Goal: Transaction & Acquisition: Purchase product/service

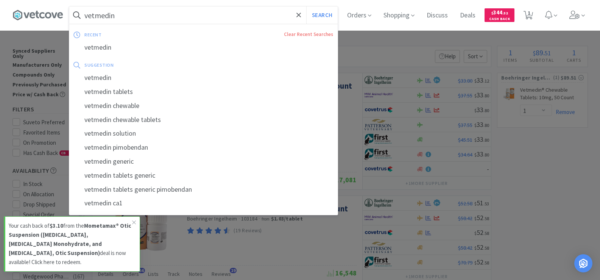
select select "1"
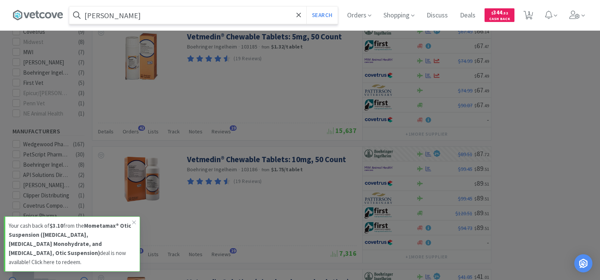
type input "[PERSON_NAME]"
click at [306, 6] on button "Search" at bounding box center [321, 14] width 31 height 17
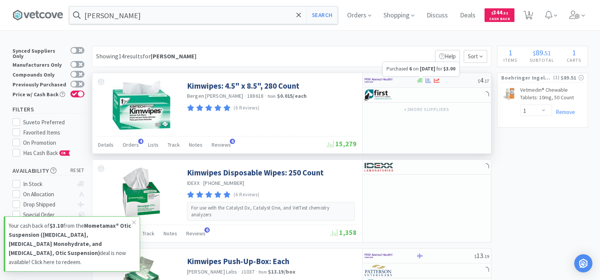
click at [427, 82] on icon at bounding box center [428, 81] width 6 height 6
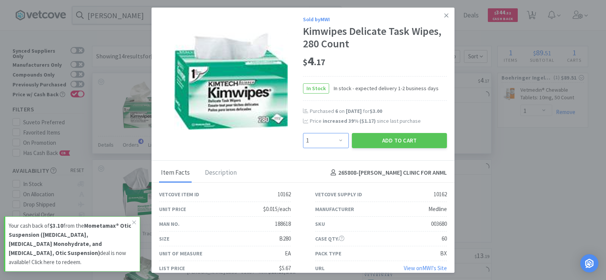
click at [339, 138] on select "Enter Quantity 1 2 3 4 5 6 7 8 9 10 11 12 13 14 15 16 17 18 19 20 Enter Quantity" at bounding box center [326, 140] width 46 height 15
select select "4"
click at [303, 133] on select "Enter Quantity 1 2 3 4 5 6 7 8 9 10 11 12 13 14 15 16 17 18 19 20 Enter Quantity" at bounding box center [326, 140] width 46 height 15
click at [388, 143] on button "Add to Cart" at bounding box center [399, 140] width 95 height 15
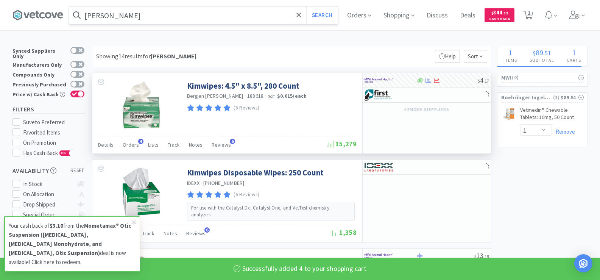
click at [134, 20] on input "[PERSON_NAME]" at bounding box center [203, 14] width 268 height 17
select select "4"
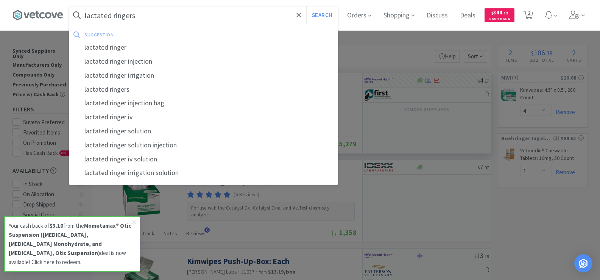
type input "lactated ringers"
click at [306, 6] on button "Search" at bounding box center [321, 14] width 31 height 17
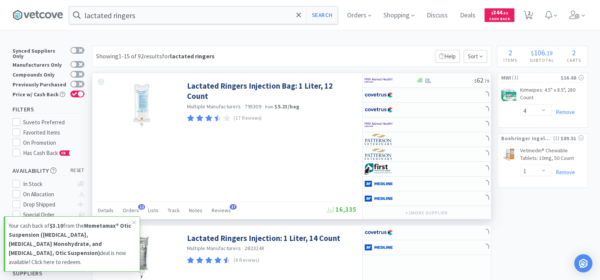
scroll to position [38, 0]
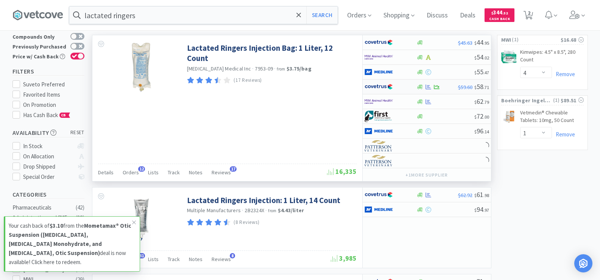
click at [424, 87] on div at bounding box center [420, 87] width 8 height 6
select select "1"
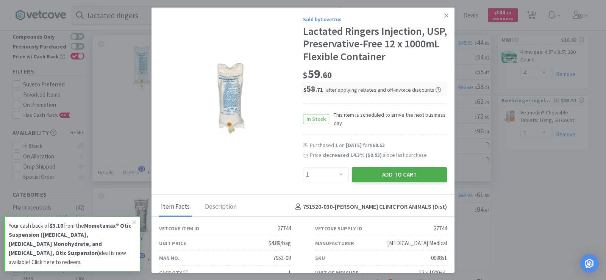
click at [413, 177] on button "Add to Cart" at bounding box center [399, 174] width 95 height 15
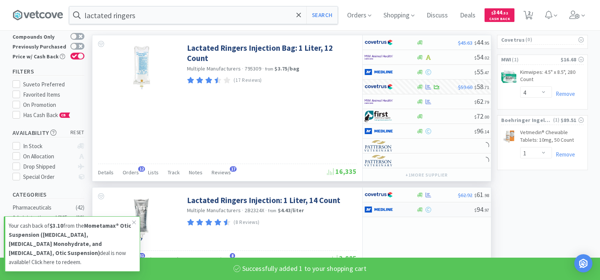
select select "1"
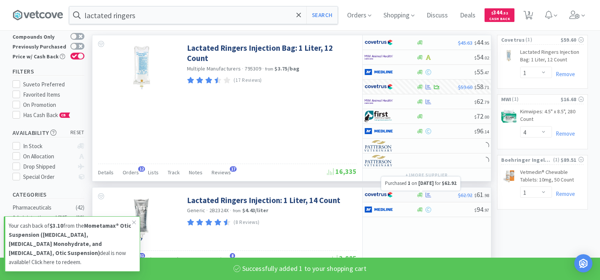
click at [427, 195] on icon at bounding box center [428, 195] width 6 height 6
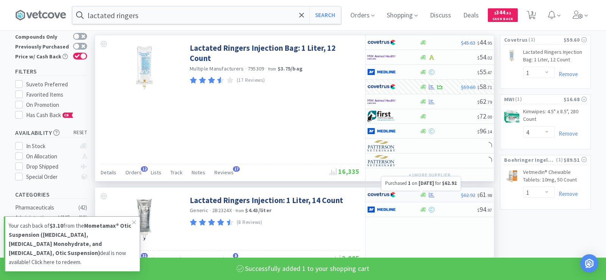
select select "1"
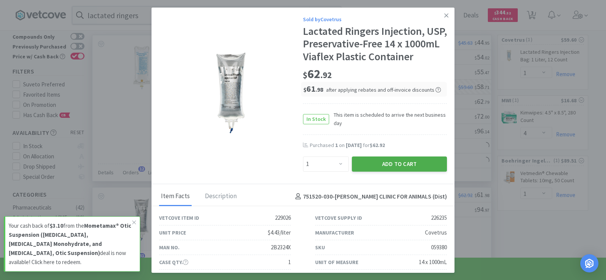
click at [421, 171] on button "Add to Cart" at bounding box center [399, 163] width 95 height 15
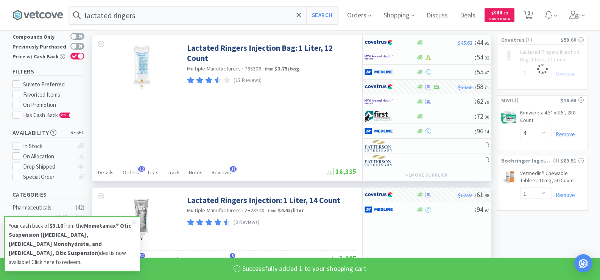
select select "1"
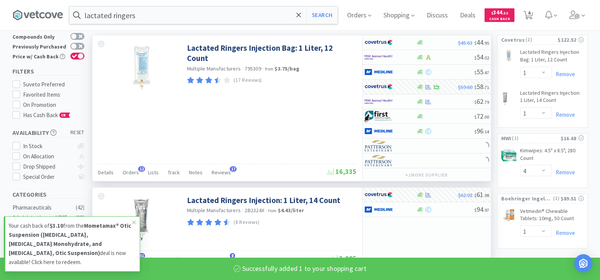
click at [528, 13] on icon at bounding box center [527, 15] width 9 height 8
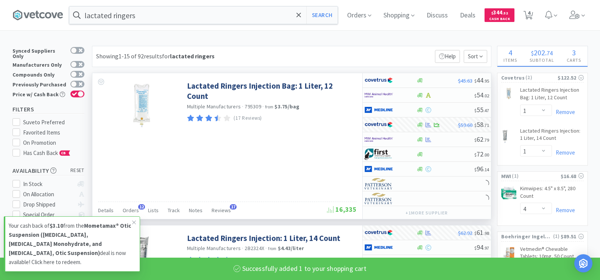
select select "1"
select select "4"
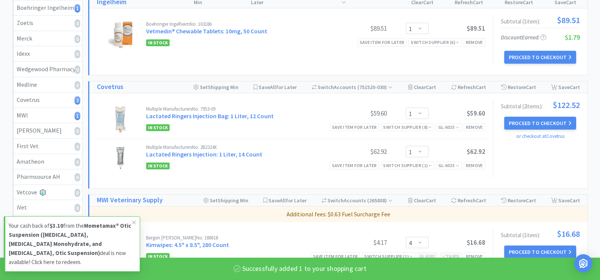
scroll to position [151, 0]
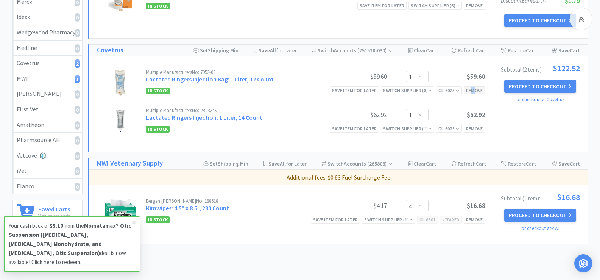
click at [473, 86] on div "Remove" at bounding box center [475, 90] width 22 height 8
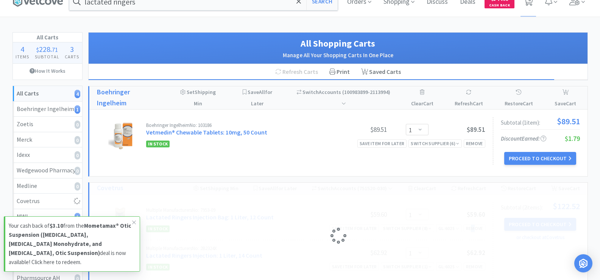
scroll to position [0, 0]
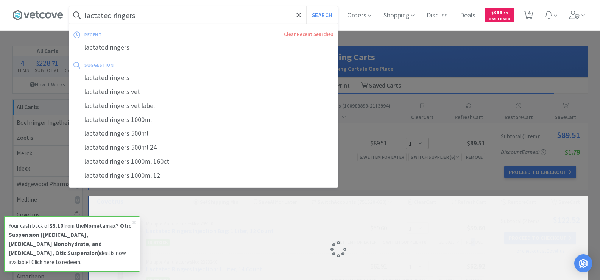
click at [162, 14] on input "lactated ringers" at bounding box center [203, 14] width 268 height 17
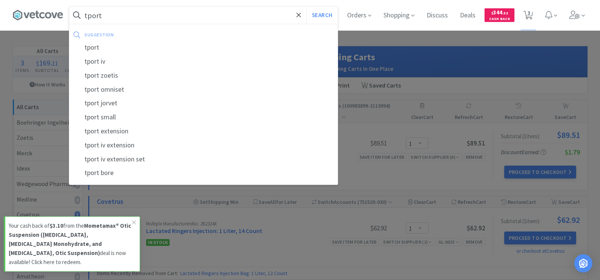
type input "tport"
click at [306, 6] on button "Search" at bounding box center [321, 14] width 31 height 17
select select "1"
select select "4"
select select "1"
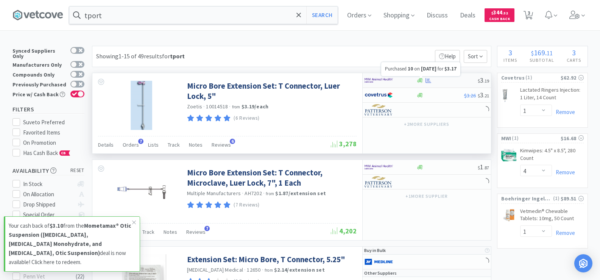
click at [430, 81] on icon at bounding box center [428, 80] width 6 height 5
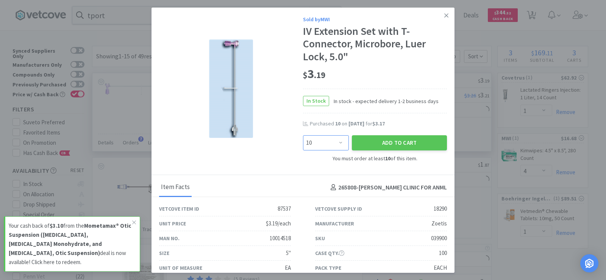
click at [336, 144] on select "Enter Quantity 10 20 30 40 50 60 70 80 90 100 110 120 130 140 150 160 170 180 1…" at bounding box center [326, 142] width 46 height 15
select select "20"
click at [303, 135] on select "Enter Quantity 10 20 30 40 50 60 70 80 90 100 110 120 130 140 150 160 170 180 1…" at bounding box center [326, 142] width 46 height 15
click at [382, 144] on button "Add to Cart" at bounding box center [399, 142] width 95 height 15
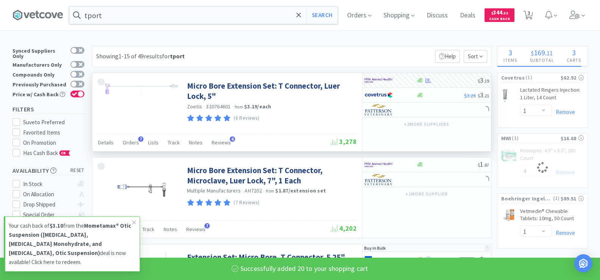
select select "20"
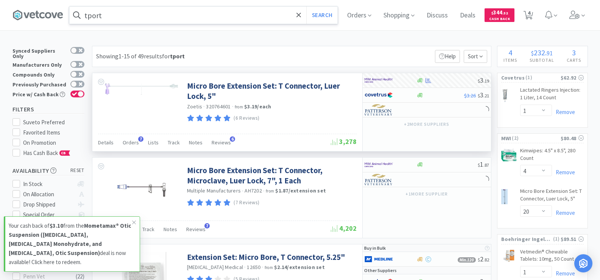
click at [149, 16] on input "tport" at bounding box center [203, 14] width 268 height 17
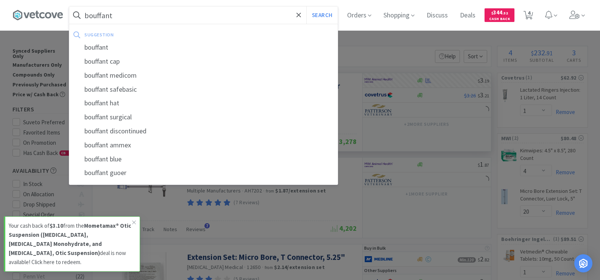
type input "bouffant"
click at [306, 6] on button "Search" at bounding box center [321, 14] width 31 height 17
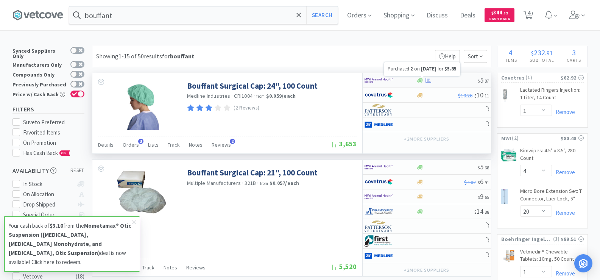
click at [428, 81] on icon at bounding box center [428, 80] width 6 height 5
select select "1"
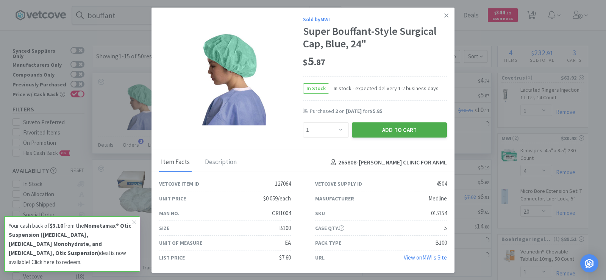
click at [363, 129] on button "Add to Cart" at bounding box center [399, 129] width 95 height 15
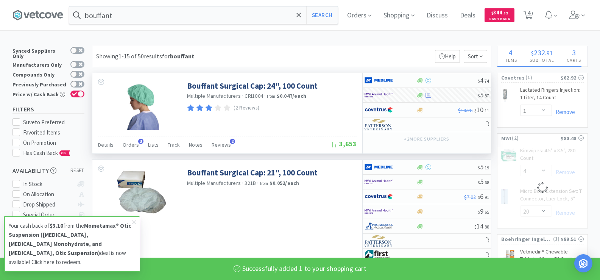
select select "1"
select select "4"
select select "20"
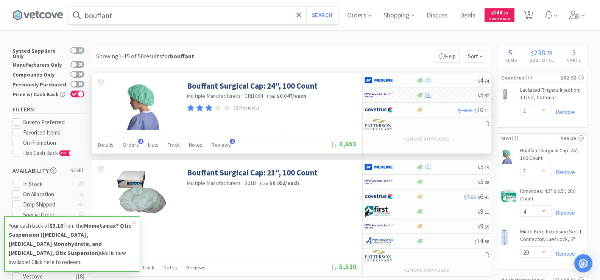
click at [158, 13] on input "bouffant" at bounding box center [203, 14] width 268 height 17
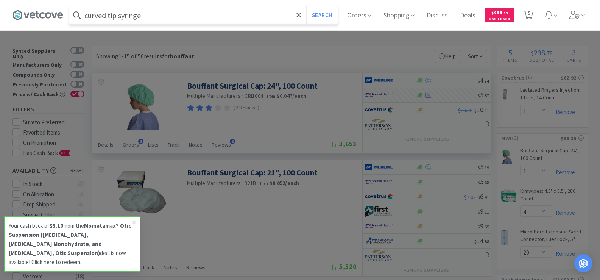
type input "curved tip syringe"
click at [306, 6] on button "Search" at bounding box center [321, 14] width 31 height 17
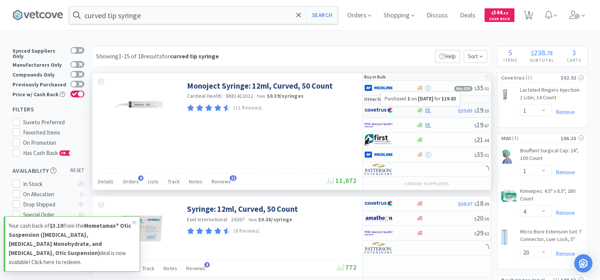
click at [430, 111] on icon at bounding box center [428, 110] width 6 height 6
select select "1"
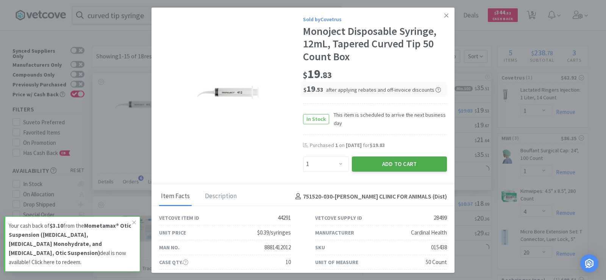
click at [412, 162] on button "Add to Cart" at bounding box center [399, 163] width 95 height 15
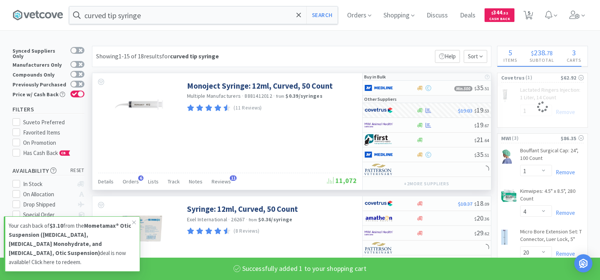
select select "1"
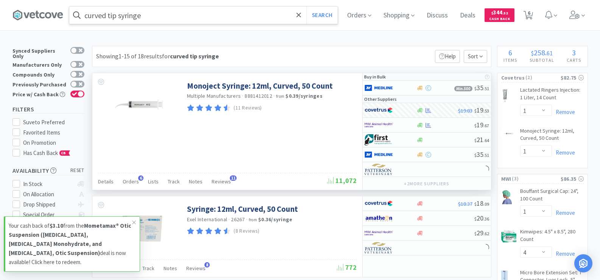
click at [182, 19] on input "curved tip syringe" at bounding box center [203, 14] width 268 height 17
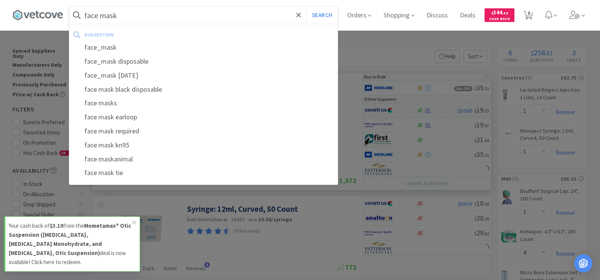
type input "face mask"
click at [306, 6] on button "Search" at bounding box center [321, 14] width 31 height 17
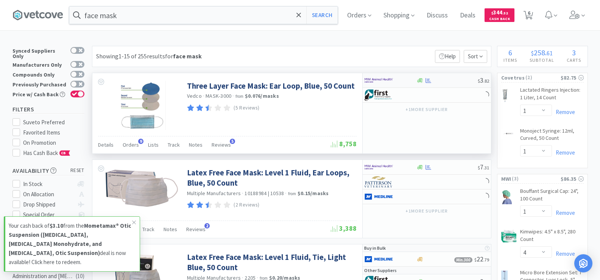
click at [423, 81] on div at bounding box center [420, 81] width 8 height 6
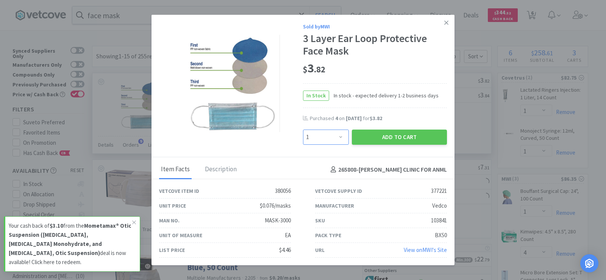
click at [340, 138] on select "Enter Quantity 1 2 3 4 5 6 7 8 9 10 11 12 13 14 15 16 17 18 19 20 Enter Quantity" at bounding box center [326, 136] width 46 height 15
select select "4"
click at [303, 129] on select "Enter Quantity 1 2 3 4 5 6 7 8 9 10 11 12 13 14 15 16 17 18 19 20 Enter Quantity" at bounding box center [326, 136] width 46 height 15
click at [403, 134] on button "Add to Cart" at bounding box center [399, 136] width 95 height 15
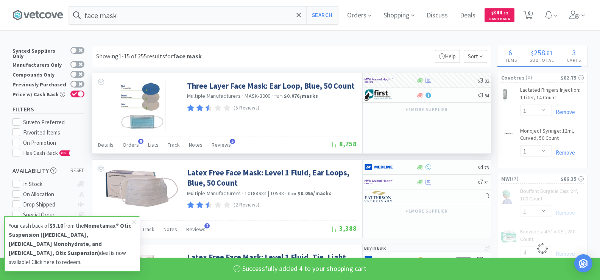
select select "4"
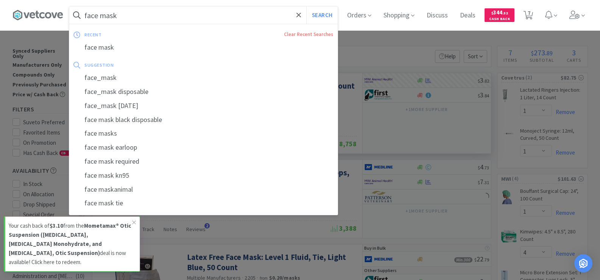
click at [166, 23] on input "face mask" at bounding box center [203, 14] width 268 height 17
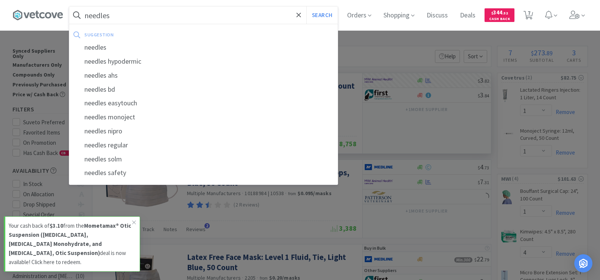
type input "needles"
click at [306, 6] on button "Search" at bounding box center [321, 14] width 31 height 17
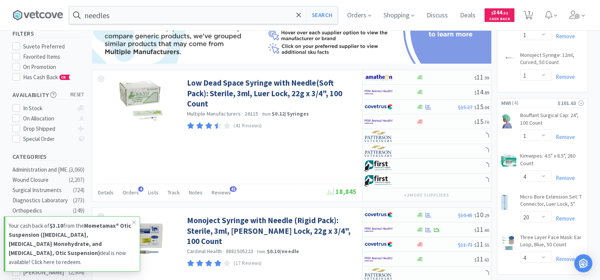
scroll to position [151, 0]
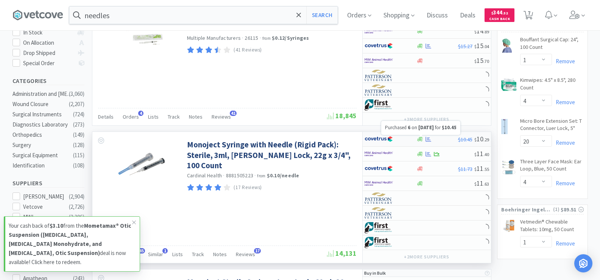
click at [430, 139] on icon at bounding box center [428, 139] width 6 height 6
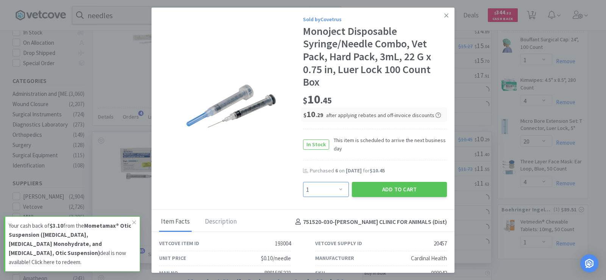
click at [336, 191] on select "Enter Quantity 1 2 3 4 5 6 7 8 9 10 11 12 13 14 15 16 17 18 19 20 Enter Quantity" at bounding box center [326, 189] width 46 height 15
select select "4"
click at [303, 182] on select "Enter Quantity 1 2 3 4 5 6 7 8 9 10 11 12 13 14 15 16 17 18 19 20 Enter Quantity" at bounding box center [326, 189] width 46 height 15
click at [403, 192] on button "Add to Cart" at bounding box center [399, 189] width 95 height 15
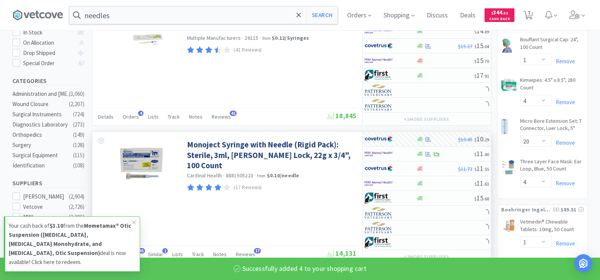
select select "4"
select select "1"
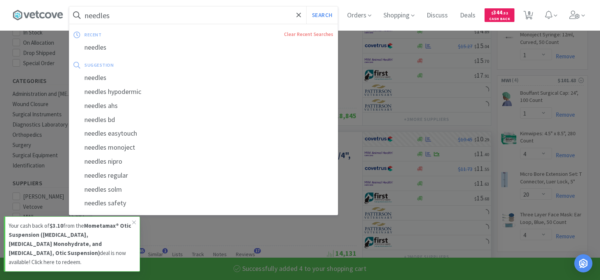
click at [134, 15] on input "needles" at bounding box center [203, 14] width 268 height 17
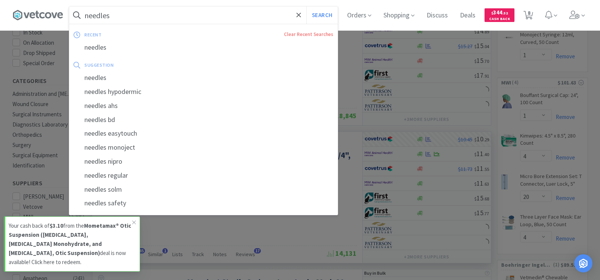
click at [306, 6] on button "Search" at bounding box center [321, 14] width 31 height 17
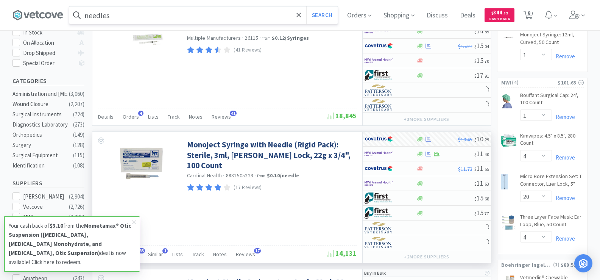
scroll to position [0, 0]
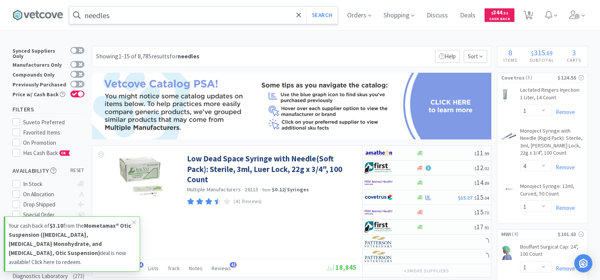
click at [135, 15] on input "needles" at bounding box center [203, 14] width 268 height 17
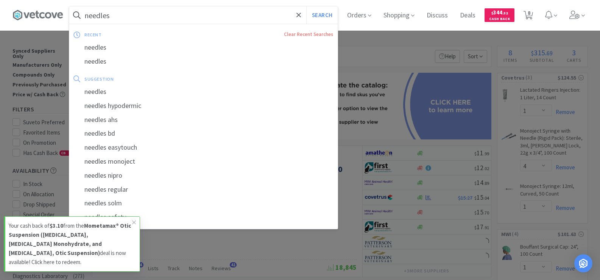
click at [306, 6] on button "Search" at bounding box center [321, 14] width 31 height 17
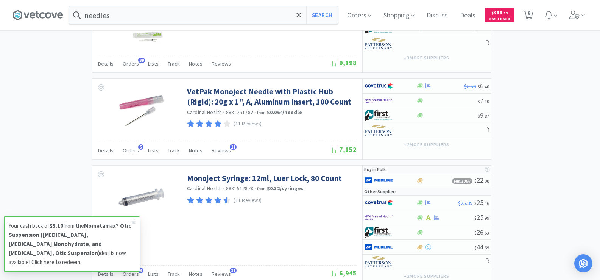
scroll to position [1098, 0]
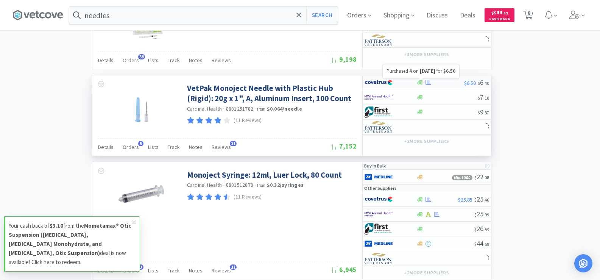
click at [428, 83] on icon at bounding box center [428, 82] width 6 height 6
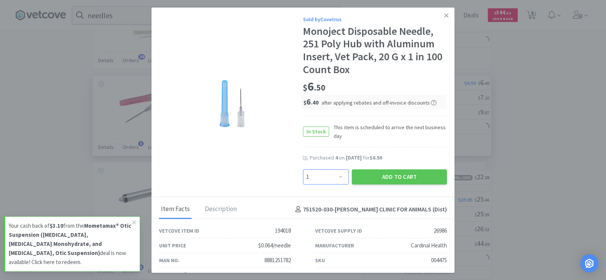
click at [332, 179] on select "Enter Quantity 1 2 3 4 5 6 7 8 9 10 11 12 13 14 15 16 17 18 19 20 Enter Quantity" at bounding box center [326, 176] width 46 height 15
select select "4"
click at [303, 169] on select "Enter Quantity 1 2 3 4 5 6 7 8 9 10 11 12 13 14 15 16 17 18 19 20 Enter Quantity" at bounding box center [326, 176] width 46 height 15
click at [377, 185] on div "Add to Cart" at bounding box center [399, 177] width 98 height 18
click at [444, 16] on icon at bounding box center [446, 15] width 4 height 7
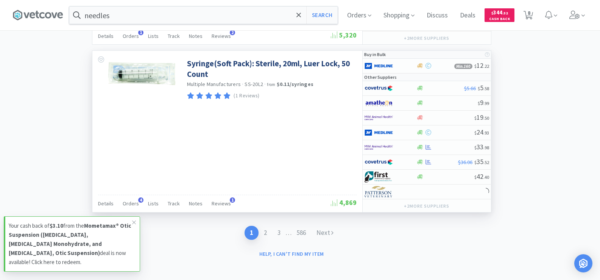
scroll to position [1683, 0]
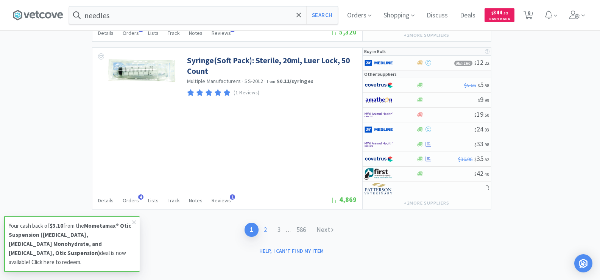
click at [262, 232] on link "2" at bounding box center [266, 230] width 14 height 14
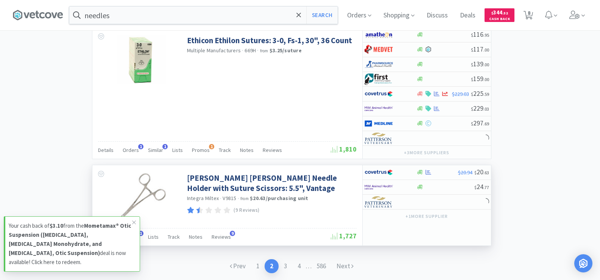
scroll to position [1455, 0]
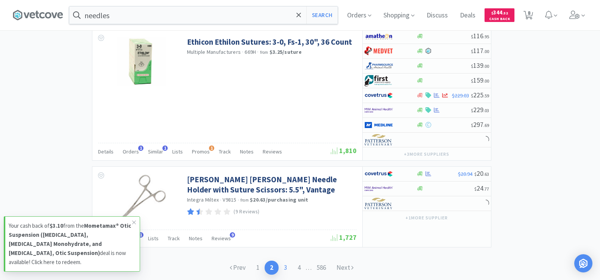
click at [285, 267] on link "3" at bounding box center [286, 267] width 14 height 14
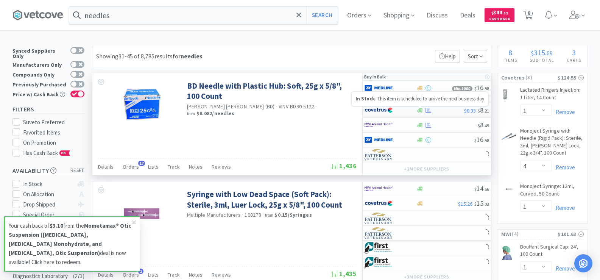
click at [422, 112] on icon at bounding box center [420, 110] width 6 height 5
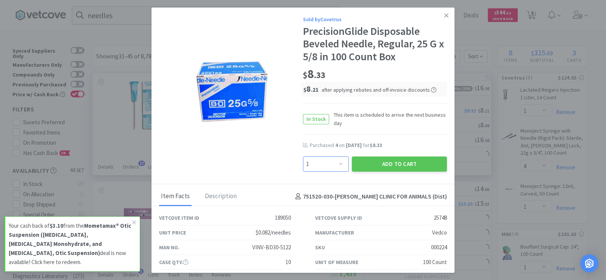
click at [337, 165] on select "Enter Quantity 1 2 3 4 5 6 7 8 9 10 11 12 13 14 15 16 17 18 19 20 Enter Quantity" at bounding box center [326, 163] width 46 height 15
select select "4"
click at [303, 156] on select "Enter Quantity 1 2 3 4 5 6 7 8 9 10 11 12 13 14 15 16 17 18 19 20 Enter Quantity" at bounding box center [326, 163] width 46 height 15
click at [384, 163] on button "Add to Cart" at bounding box center [399, 163] width 95 height 15
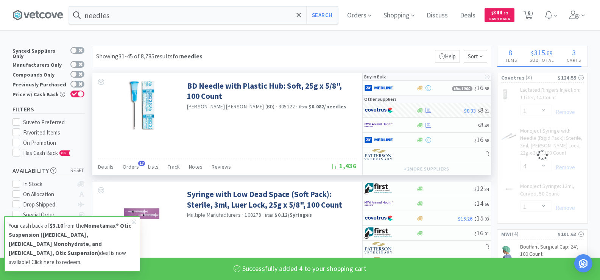
select select "4"
select select "1"
select select "4"
select select "1"
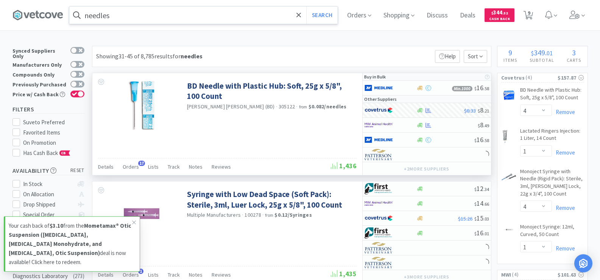
click at [142, 22] on input "needles" at bounding box center [203, 14] width 268 height 17
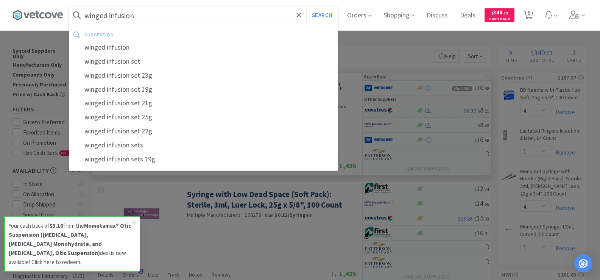
type input "winged infusion"
click at [306, 6] on button "Search" at bounding box center [321, 14] width 31 height 17
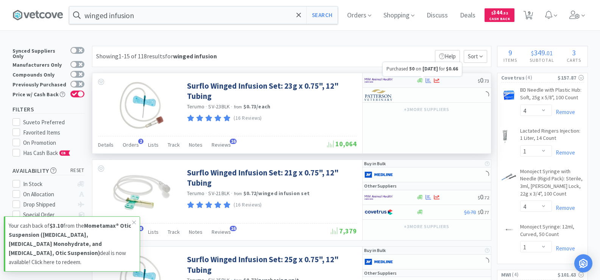
click at [430, 79] on icon at bounding box center [428, 81] width 6 height 6
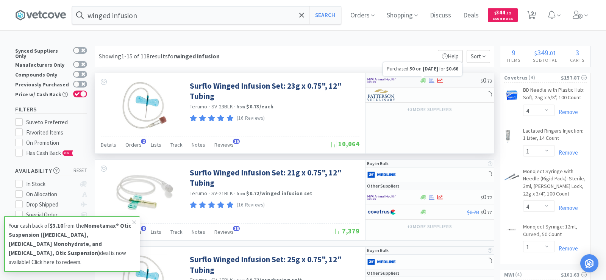
select select "50"
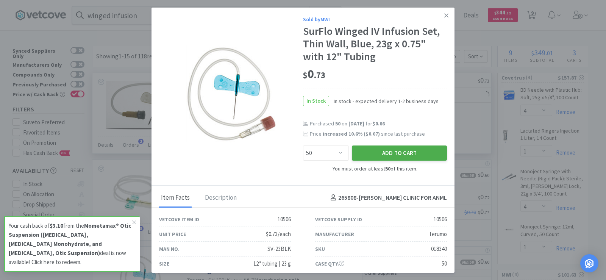
click at [365, 151] on button "Add to Cart" at bounding box center [399, 152] width 95 height 15
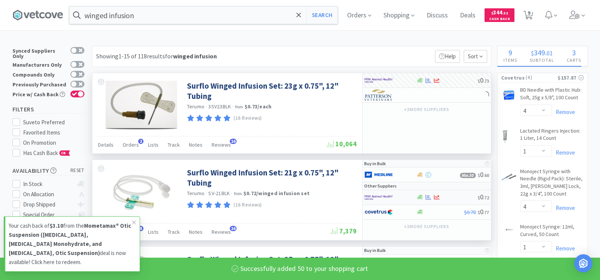
select select "50"
select select "4"
click at [427, 196] on icon at bounding box center [428, 197] width 6 height 6
select select "50"
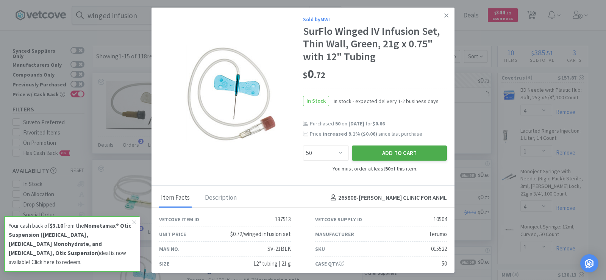
click at [383, 159] on button "Add to Cart" at bounding box center [399, 152] width 95 height 15
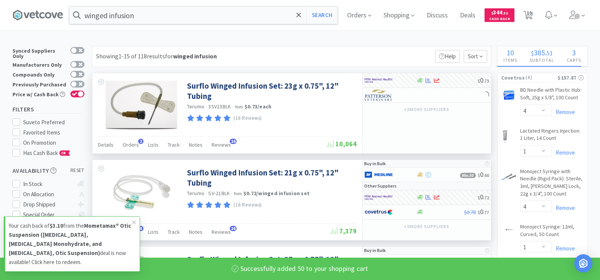
select select "50"
select select "4"
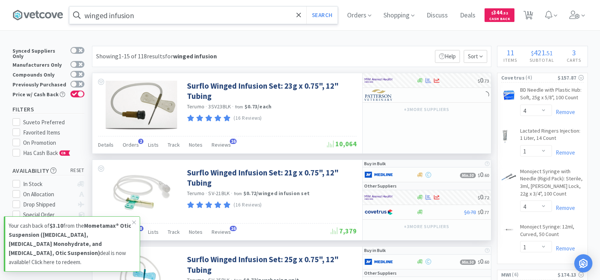
click at [153, 14] on input "winged infusion" at bounding box center [203, 14] width 268 height 17
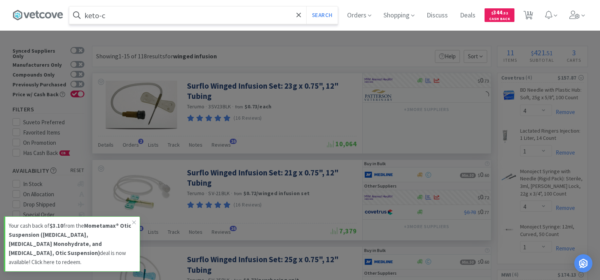
type input "keto-c"
click at [306, 6] on button "Search" at bounding box center [321, 14] width 31 height 17
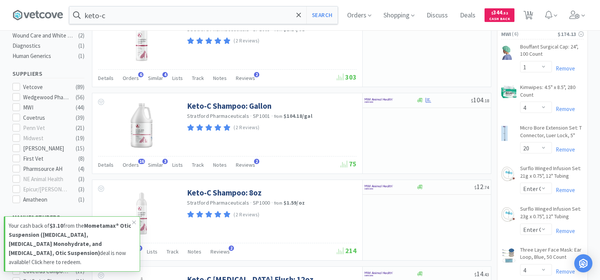
scroll to position [265, 0]
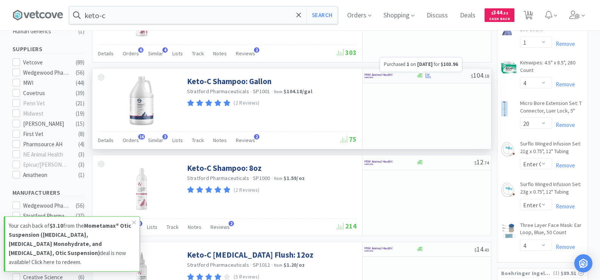
click at [428, 74] on icon at bounding box center [428, 75] width 6 height 5
select select "1"
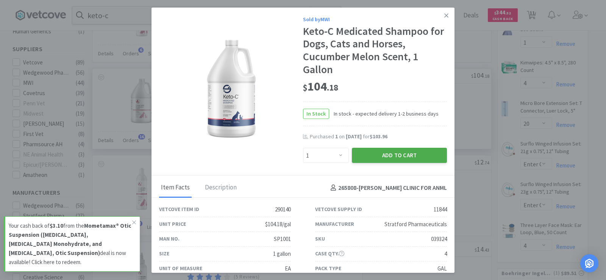
click at [389, 156] on button "Add to Cart" at bounding box center [399, 155] width 95 height 15
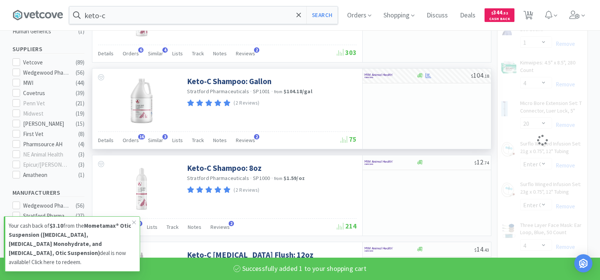
select select "1"
select select "4"
select select "20"
select select "50"
select select "4"
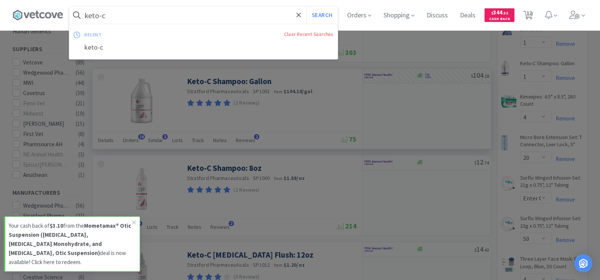
click at [135, 14] on input "keto-c" at bounding box center [203, 14] width 268 height 17
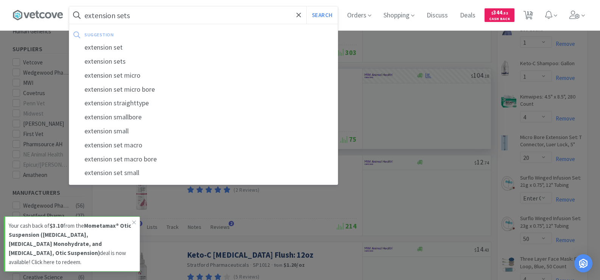
type input "extension sets"
click at [306, 6] on button "Search" at bounding box center [321, 14] width 31 height 17
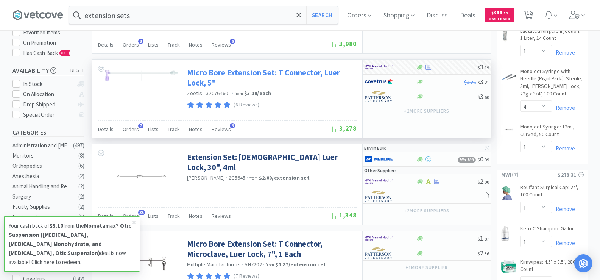
scroll to position [114, 0]
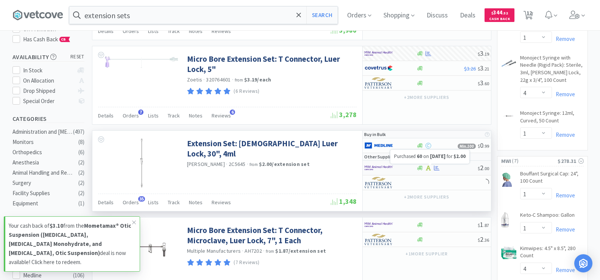
click at [435, 169] on icon at bounding box center [437, 168] width 6 height 6
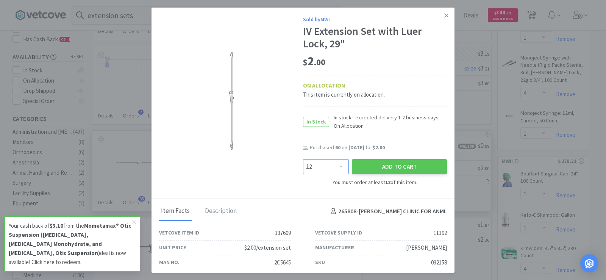
click at [324, 169] on select "Enter Quantity 12 24 36 48 60 72 84 96 108 120 132 144 156 168 180 192 204 216 …" at bounding box center [326, 166] width 46 height 15
select select "60"
click at [303, 159] on select "Enter Quantity 12 24 36 48 60 72 84 96 108 120 132 144 156 168 180 192 204 216 …" at bounding box center [326, 166] width 46 height 15
click at [386, 171] on button "Add to Cart" at bounding box center [399, 166] width 95 height 15
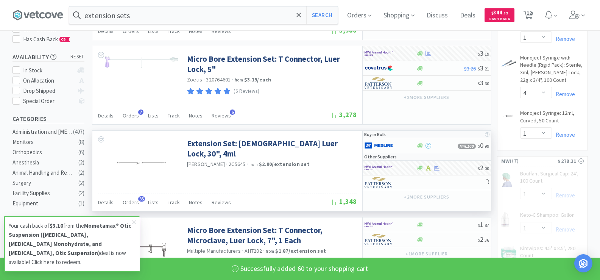
select select "1"
select select "60"
select select "4"
select select "20"
select select "50"
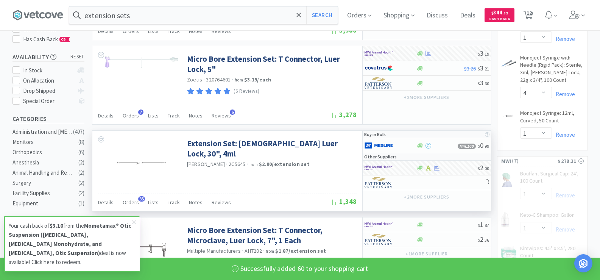
select select "4"
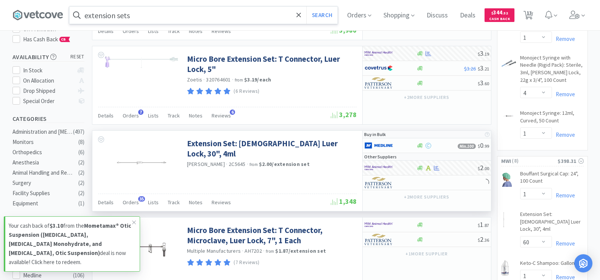
click at [142, 8] on input "extension sets" at bounding box center [203, 14] width 268 height 17
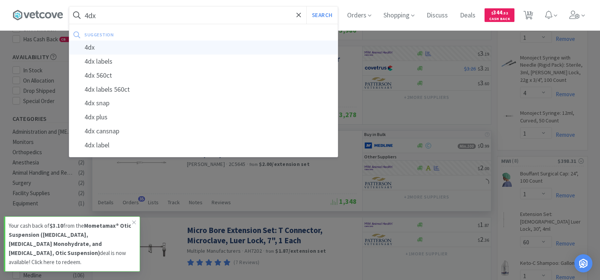
type input "4dx"
click at [118, 45] on div "4dx" at bounding box center [203, 47] width 268 height 14
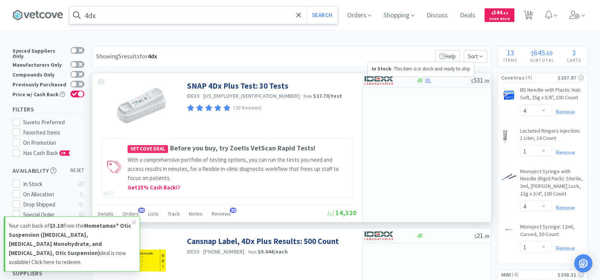
click at [422, 79] on icon at bounding box center [420, 80] width 6 height 5
select select "1"
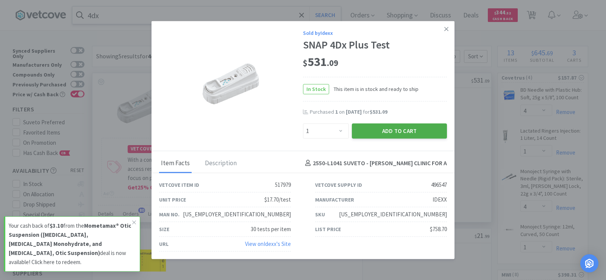
click at [408, 129] on button "Add to Cart" at bounding box center [399, 130] width 95 height 15
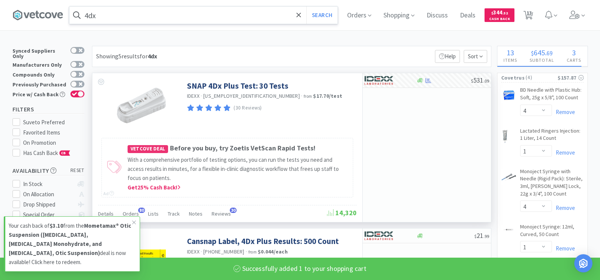
select select "1"
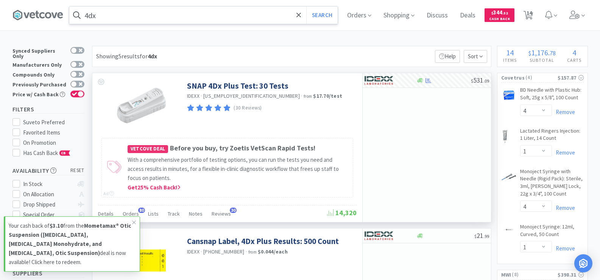
click at [108, 10] on input "4dx" at bounding box center [203, 14] width 268 height 17
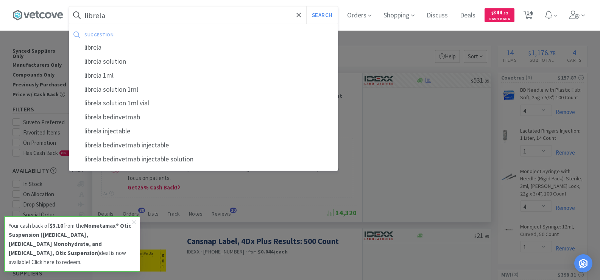
type input "librela"
click at [306, 6] on button "Search" at bounding box center [321, 14] width 31 height 17
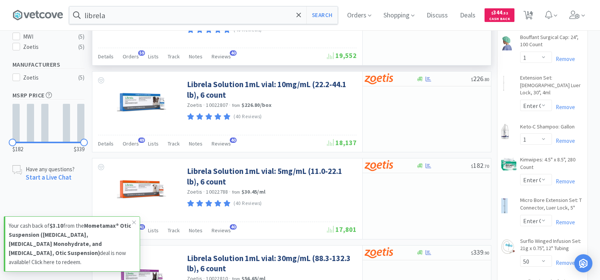
scroll to position [303, 0]
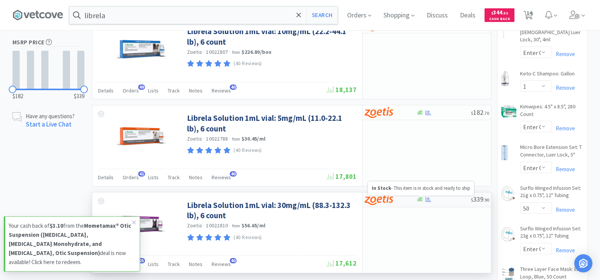
click at [420, 202] on icon at bounding box center [420, 199] width 6 height 6
select select "1"
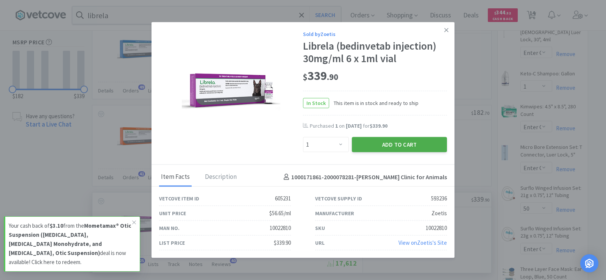
click at [395, 142] on button "Add to Cart" at bounding box center [399, 144] width 95 height 15
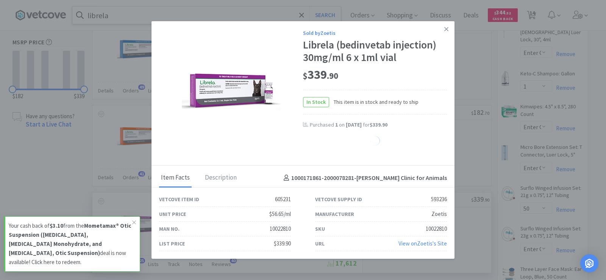
select select "1"
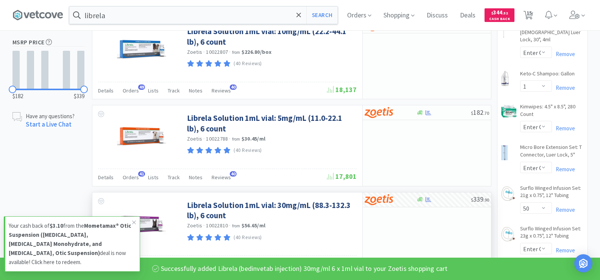
click at [134, 26] on div "librela Search Orders Shopping Discuss Discuss Deals Deals $ 344 . 52 Cash Back…" at bounding box center [299, 15] width 575 height 30
click at [134, 20] on input "librela" at bounding box center [203, 14] width 268 height 17
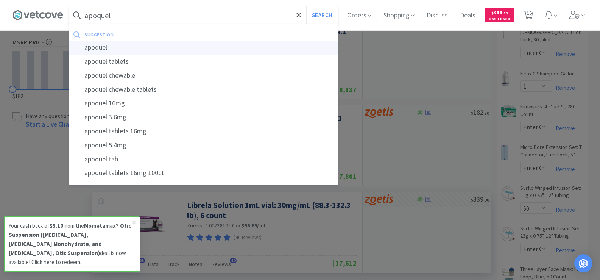
type input "apoquel"
click at [114, 44] on div "apoquel" at bounding box center [203, 47] width 268 height 14
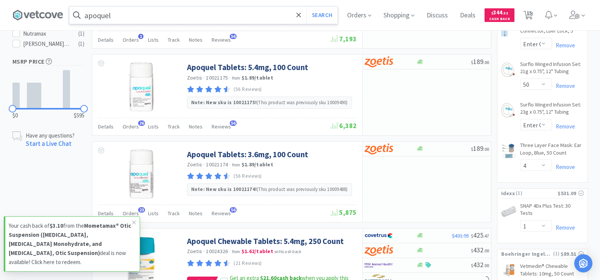
scroll to position [454, 0]
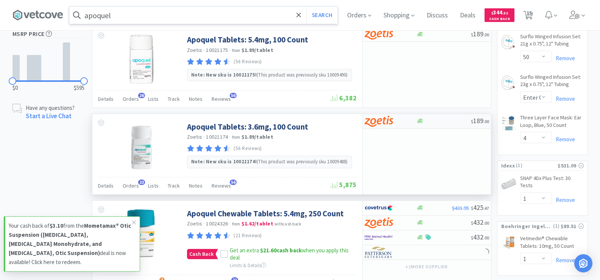
click at [423, 120] on div at bounding box center [420, 121] width 8 height 6
select select "1"
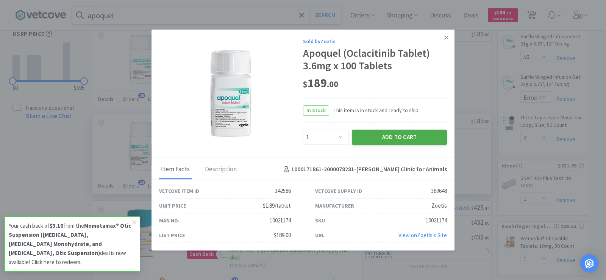
click at [419, 137] on button "Add to Cart" at bounding box center [399, 136] width 95 height 15
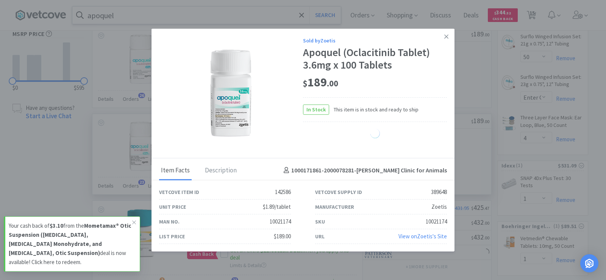
select select "1"
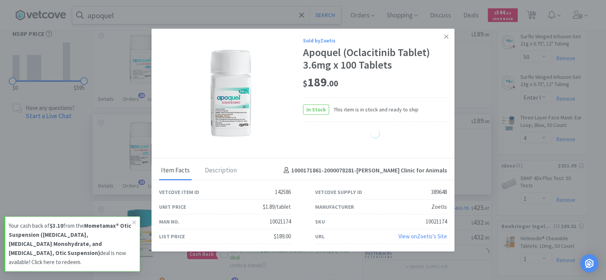
select select "1"
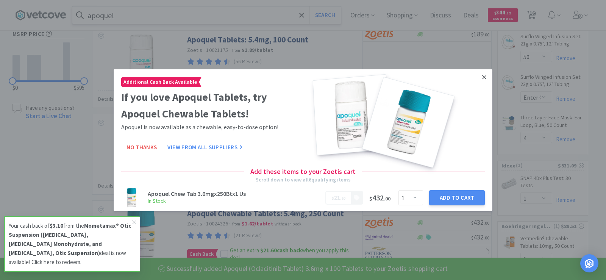
click at [482, 78] on icon at bounding box center [484, 76] width 4 height 7
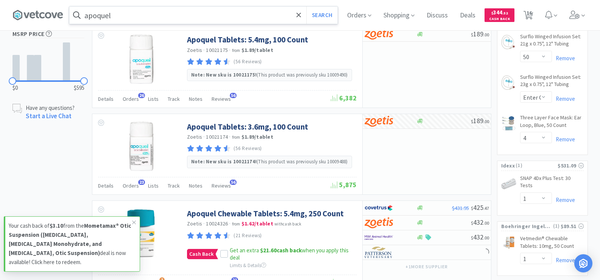
click at [156, 20] on input "apoquel" at bounding box center [203, 14] width 268 height 17
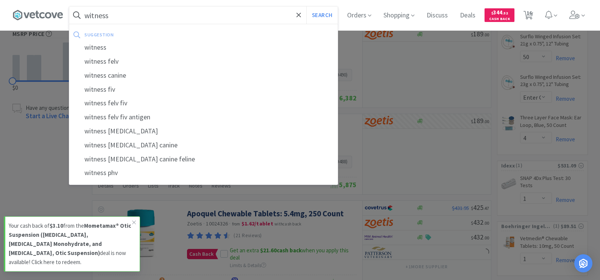
type input "witness"
click at [306, 6] on button "Search" at bounding box center [321, 14] width 31 height 17
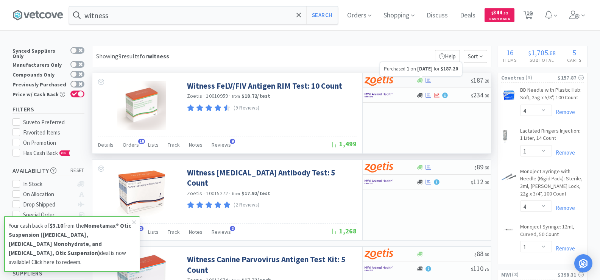
click at [426, 80] on icon at bounding box center [428, 81] width 6 height 6
select select "1"
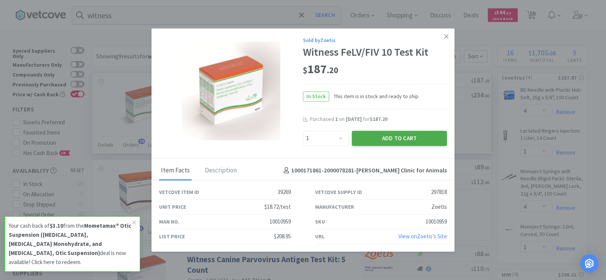
click at [387, 131] on button "Add to Cart" at bounding box center [399, 138] width 95 height 15
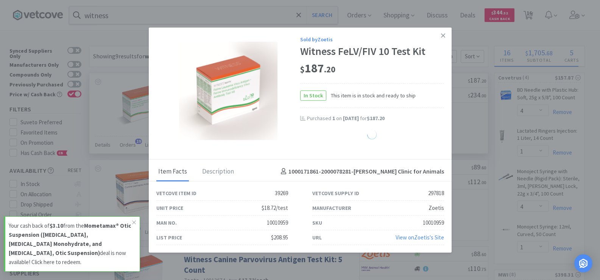
select select "1"
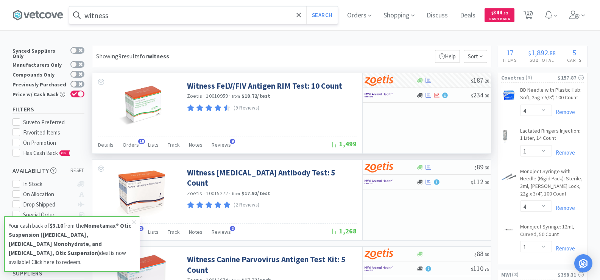
click at [126, 15] on input "witness" at bounding box center [203, 14] width 268 height 17
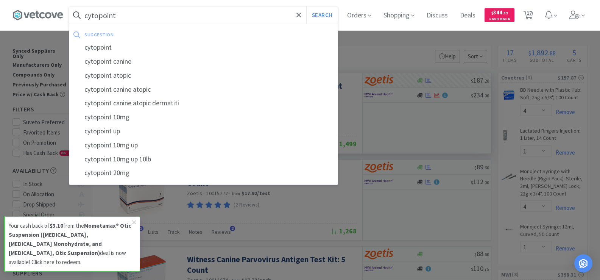
type input "cytopoint"
click at [306, 6] on button "Search" at bounding box center [321, 14] width 31 height 17
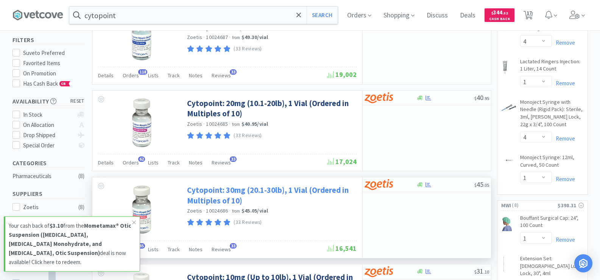
scroll to position [76, 0]
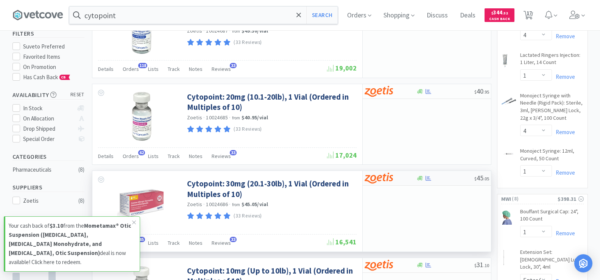
click at [439, 178] on div at bounding box center [445, 178] width 58 height 6
select select "10"
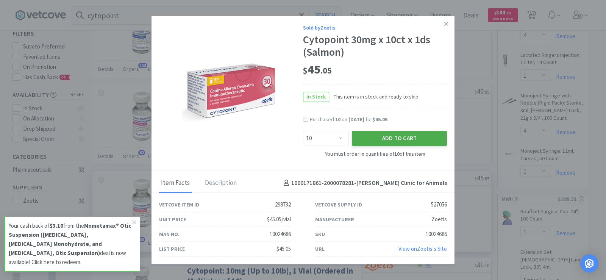
click at [376, 142] on button "Add to Cart" at bounding box center [399, 138] width 95 height 15
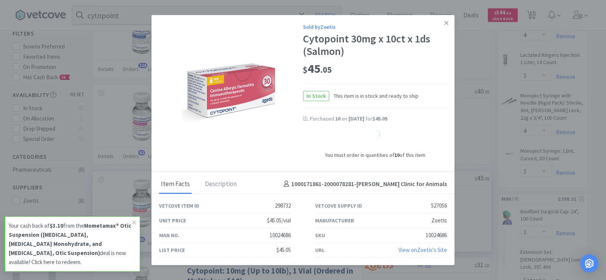
select select "10"
select select "1"
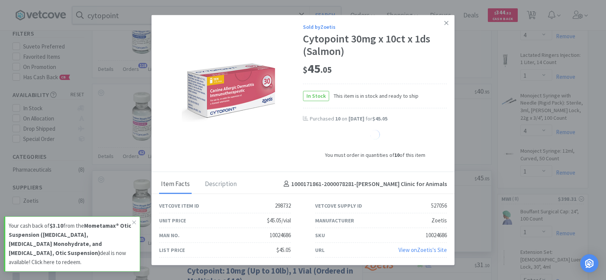
select select "1"
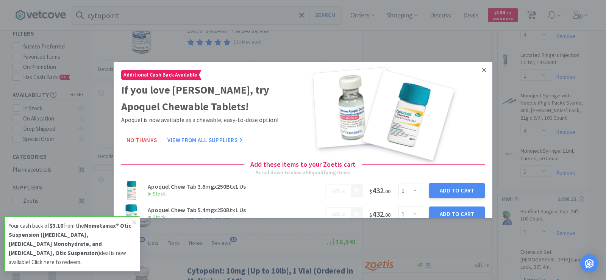
click at [480, 69] on link at bounding box center [483, 70] width 13 height 16
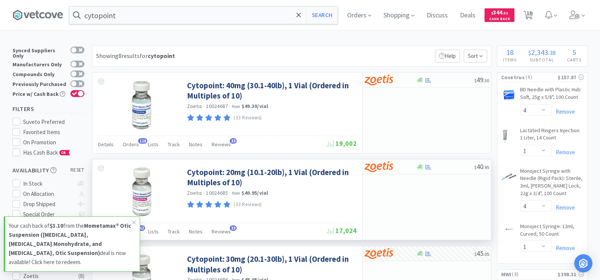
scroll to position [0, 0]
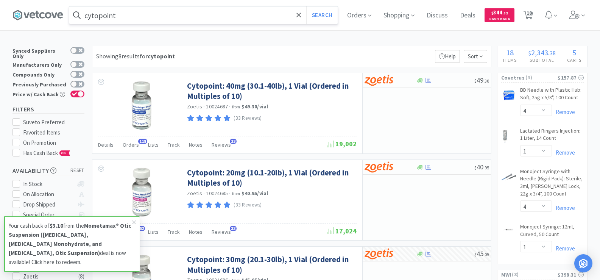
click at [165, 19] on input "cytopoint" at bounding box center [203, 14] width 268 height 17
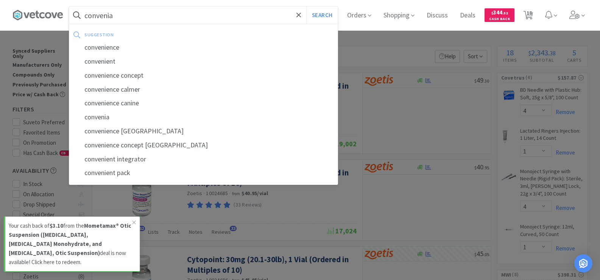
type input "convenia"
click at [306, 6] on button "Search" at bounding box center [321, 14] width 31 height 17
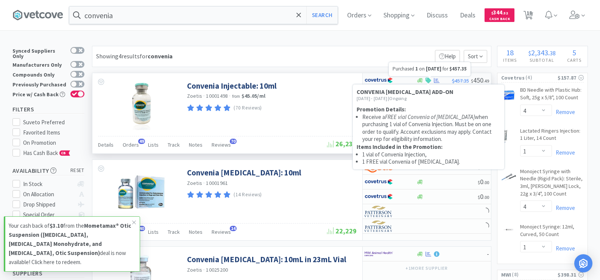
click at [435, 79] on icon at bounding box center [437, 81] width 6 height 6
select select "1"
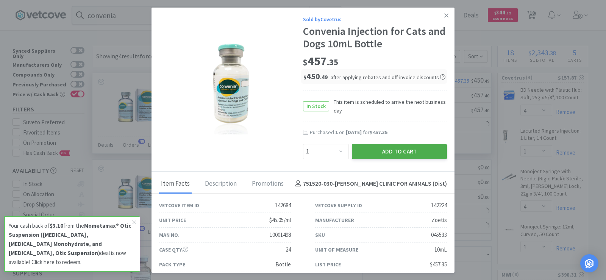
click at [414, 153] on button "Add to Cart" at bounding box center [399, 151] width 95 height 15
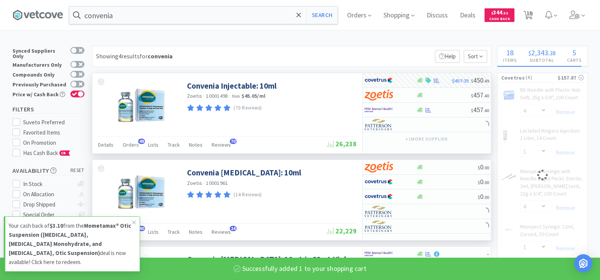
select select "1"
select select "4"
select select "1"
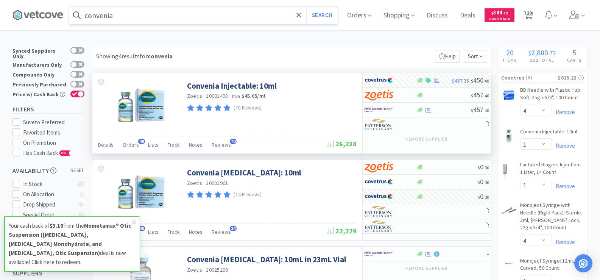
click at [136, 18] on input "convenia" at bounding box center [203, 14] width 268 height 17
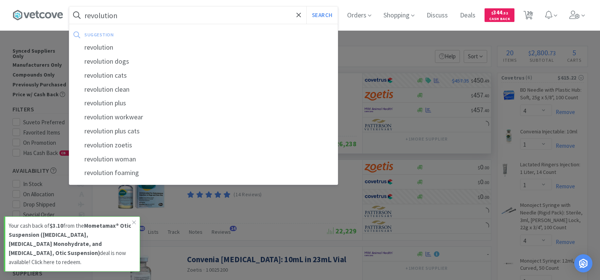
type input "revolution"
click at [306, 6] on button "Search" at bounding box center [321, 14] width 31 height 17
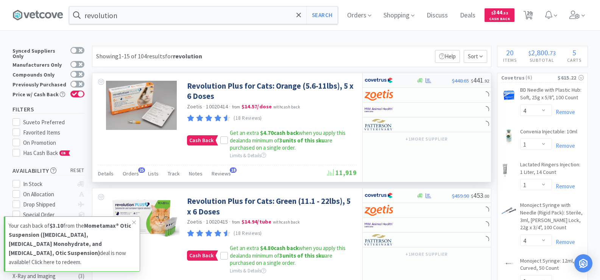
click at [425, 81] on div at bounding box center [429, 81] width 8 height 6
select select "1"
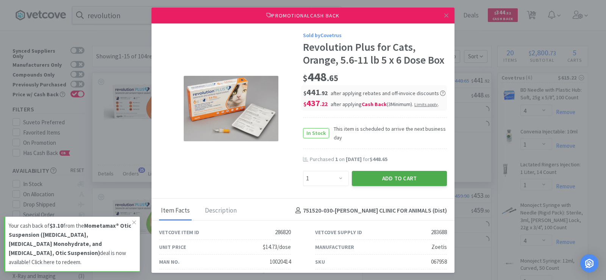
click at [413, 186] on button "Add to Cart" at bounding box center [399, 178] width 95 height 15
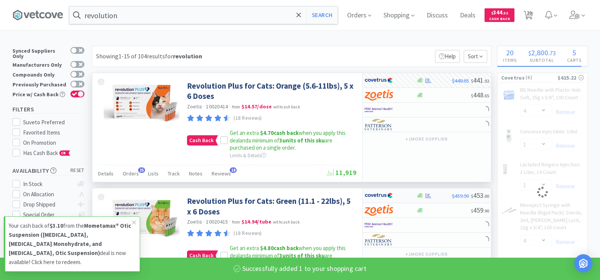
click at [432, 197] on div at bounding box center [429, 196] width 8 height 6
select select "1"
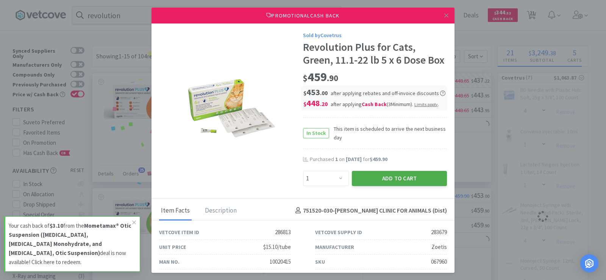
click at [399, 186] on button "Add to Cart" at bounding box center [399, 178] width 95 height 15
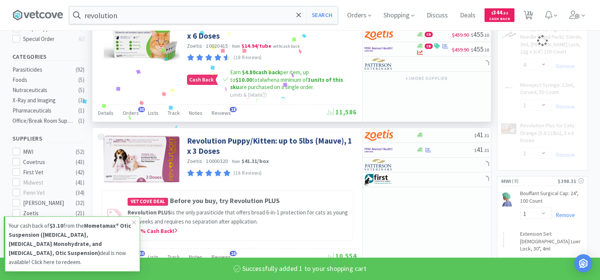
scroll to position [189, 0]
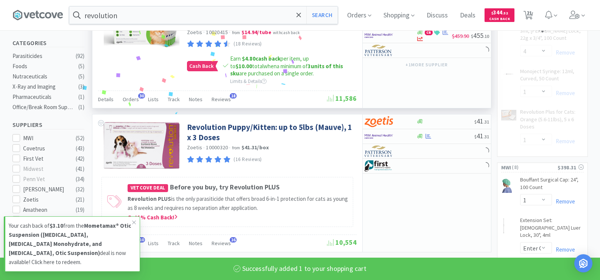
select select "1"
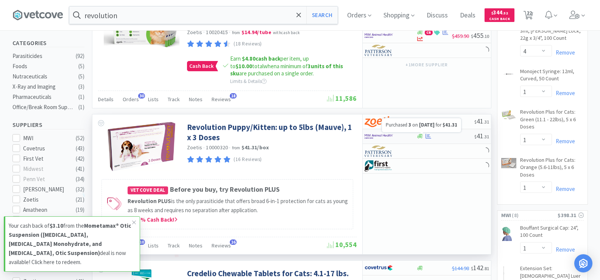
click at [429, 137] on icon at bounding box center [428, 136] width 6 height 6
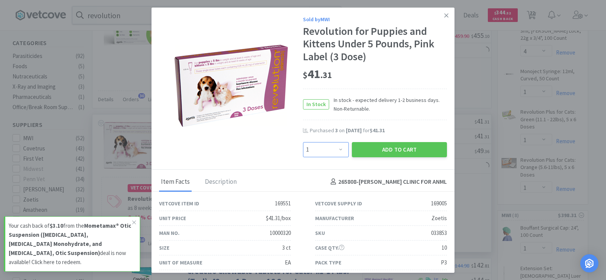
click at [338, 147] on select "Enter Quantity 1 2 3 4 5 6 7 8 9 10 11 12 13 14 15 16 17 18 19 20 Enter Quantity" at bounding box center [326, 149] width 46 height 15
select select "3"
click at [303, 142] on select "Enter Quantity 1 2 3 4 5 6 7 8 9 10 11 12 13 14 15 16 17 18 19 20 Enter Quantity" at bounding box center [326, 149] width 46 height 15
click at [402, 148] on button "Add to Cart" at bounding box center [399, 149] width 95 height 15
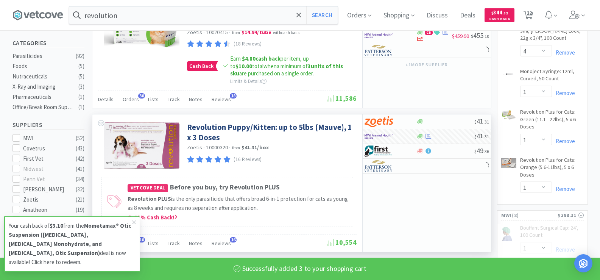
select select "3"
select select "50"
select select "4"
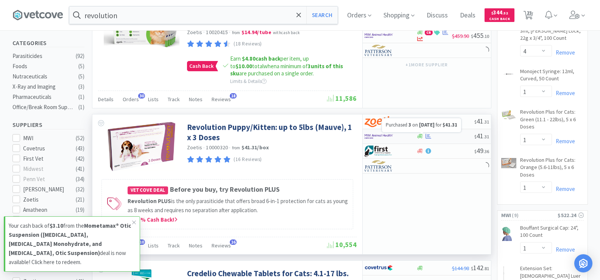
click at [428, 137] on icon at bounding box center [428, 136] width 6 height 6
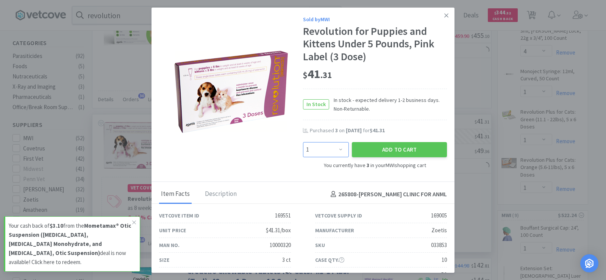
click at [328, 153] on select "Enter Quantity 1 2 3 4 5 6 7 8 9 10 11 12 13 14 15 16 17 18 19 20 Enter Quantity" at bounding box center [326, 149] width 46 height 15
select select "3"
click at [303, 142] on select "Enter Quantity 1 2 3 4 5 6 7 8 9 10 11 12 13 14 15 16 17 18 19 20 Enter Quantity" at bounding box center [326, 149] width 46 height 15
click at [391, 155] on button "Add to Cart" at bounding box center [399, 149] width 95 height 15
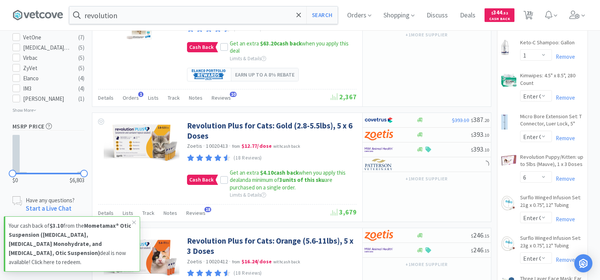
scroll to position [492, 0]
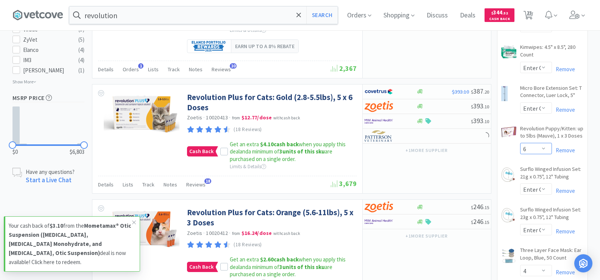
click at [545, 143] on select "Enter Quantity 1 2 3 4 5 6 7 8 9 10 11 12 13 14 15 16 17 18 19 20 Enter Quantity" at bounding box center [536, 148] width 32 height 11
click at [520, 143] on select "Enter Quantity 1 2 3 4 5 6 7 8 9 10 11 12 13 14 15 16 17 18 19 20 Enter Quantity" at bounding box center [536, 148] width 32 height 11
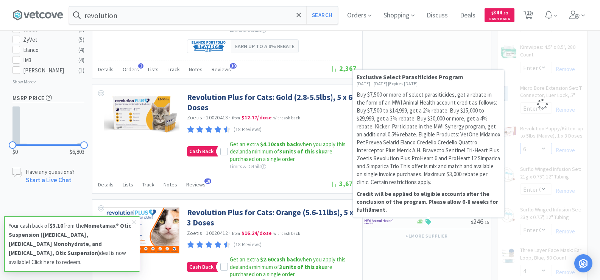
select select "3"
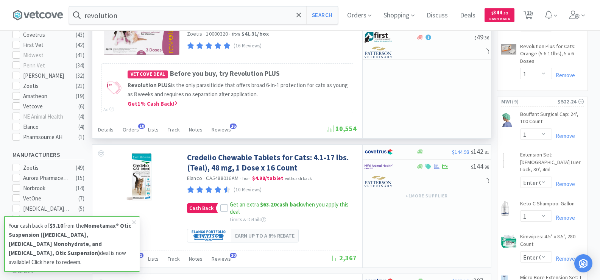
scroll to position [189, 0]
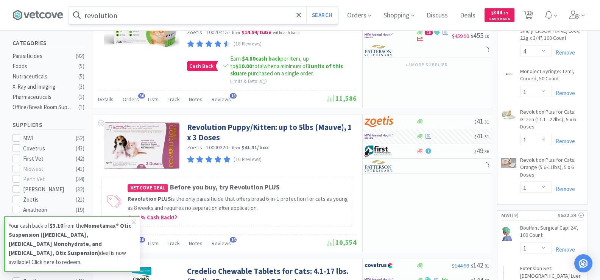
click at [125, 15] on input "revolution" at bounding box center [203, 14] width 268 height 17
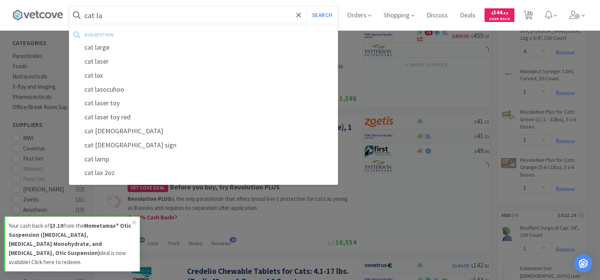
type input "cat lax"
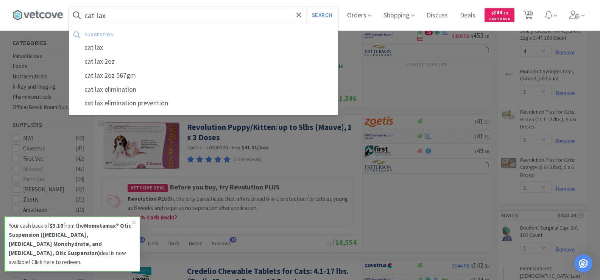
drag, startPoint x: 169, startPoint y: 15, endPoint x: 86, endPoint y: 22, distance: 83.2
click at [86, 22] on input "cat lax" at bounding box center [203, 14] width 268 height 17
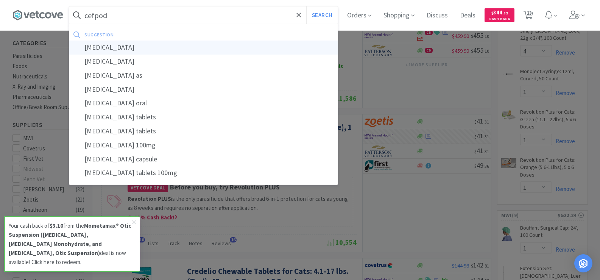
click at [132, 50] on div "[MEDICAL_DATA]" at bounding box center [203, 47] width 268 height 14
type input "[MEDICAL_DATA]"
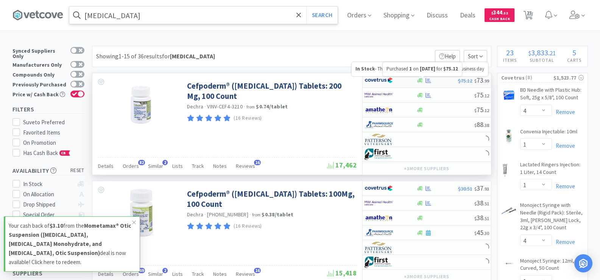
click at [425, 81] on icon at bounding box center [428, 81] width 6 height 6
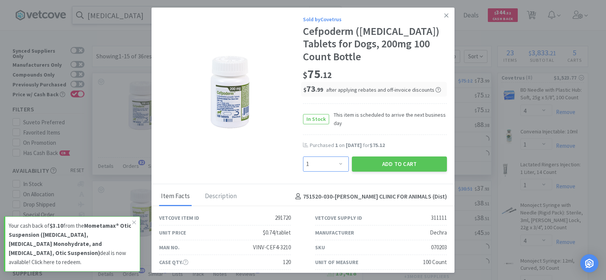
click at [316, 166] on select "Enter Quantity 1 2 3 4 5 6 7 8 9 10 11 12 13 14 15 16 17 18 19 20 Enter Quantity" at bounding box center [326, 163] width 46 height 15
select select "2"
click at [303, 156] on select "Enter Quantity 1 2 3 4 5 6 7 8 9 10 11 12 13 14 15 16 17 18 19 20 Enter Quantity" at bounding box center [326, 163] width 46 height 15
click at [406, 168] on button "Add to Cart" at bounding box center [399, 163] width 95 height 15
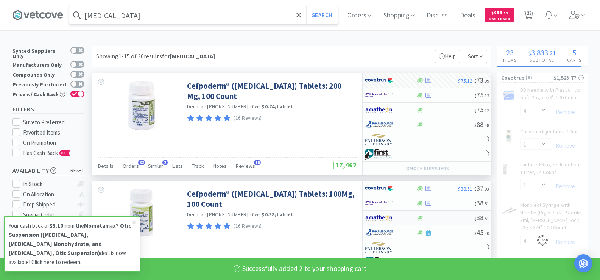
select select "2"
select select "1"
select select "4"
select select "1"
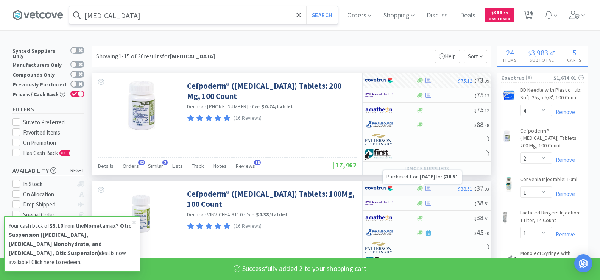
click at [425, 187] on icon at bounding box center [428, 188] width 6 height 6
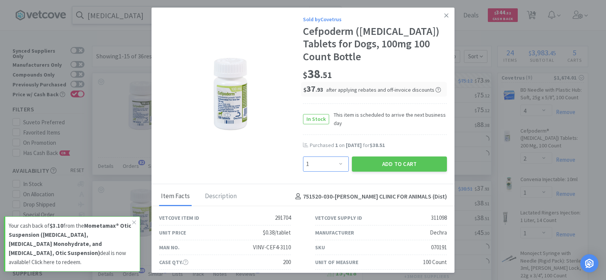
click at [336, 164] on select "Enter Quantity 1 2 3 4 5 6 7 8 9 10 11 12 13 14 15 16 17 18 19 20 Enter Quantity" at bounding box center [326, 163] width 46 height 15
select select "2"
click at [303, 156] on select "Enter Quantity 1 2 3 4 5 6 7 8 9 10 11 12 13 14 15 16 17 18 19 20 Enter Quantity" at bounding box center [326, 163] width 46 height 15
click at [395, 165] on button "Add to Cart" at bounding box center [399, 163] width 95 height 15
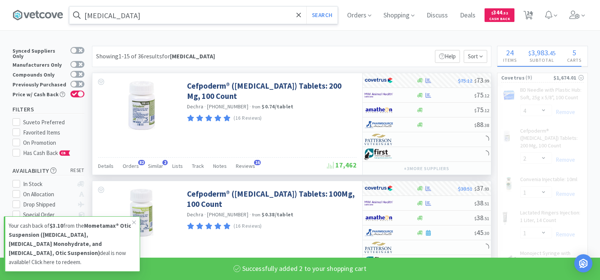
select select "2"
select select "1"
select select "4"
select select "1"
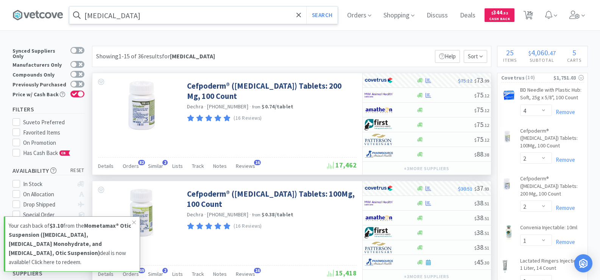
click at [160, 12] on input "[MEDICAL_DATA]" at bounding box center [203, 14] width 268 height 17
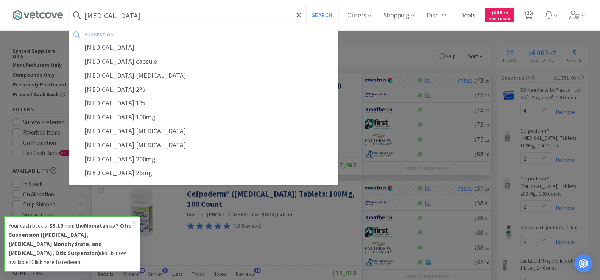
type input "[MEDICAL_DATA]"
click at [306, 6] on button "Search" at bounding box center [321, 14] width 31 height 17
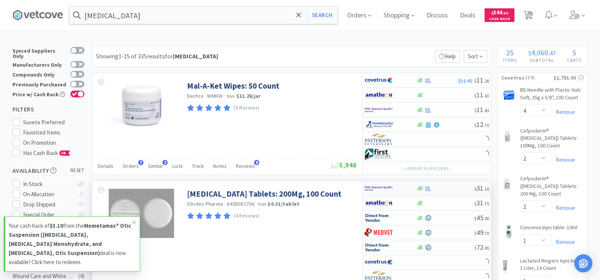
click at [424, 191] on div "$ 31 . 10" at bounding box center [427, 188] width 128 height 15
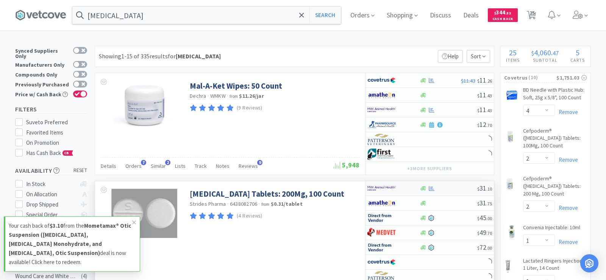
select select "1"
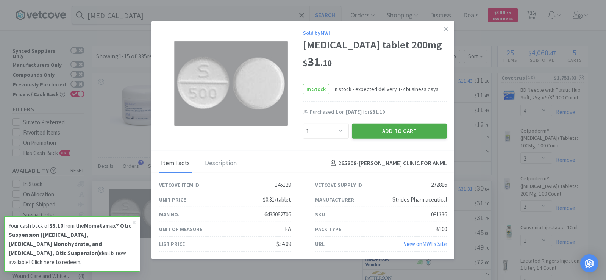
click at [365, 135] on button "Add to Cart" at bounding box center [399, 130] width 95 height 15
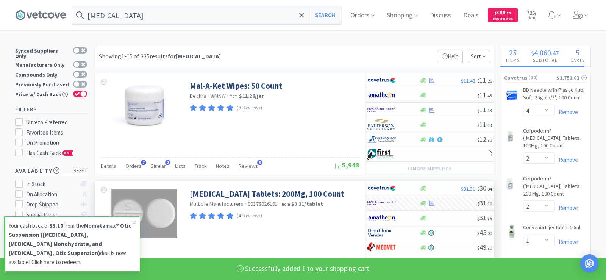
select select "1"
select select "20"
select select "4"
select select "3"
select select "50"
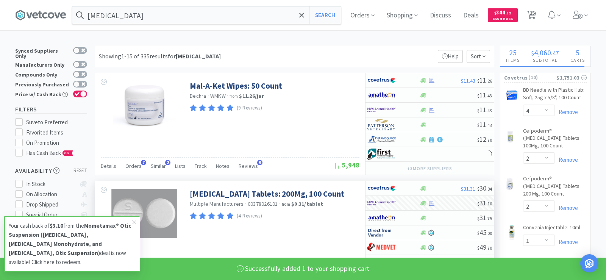
select select "4"
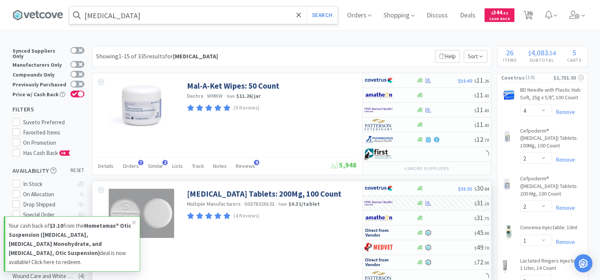
click at [134, 16] on input "[MEDICAL_DATA]" at bounding box center [203, 14] width 268 height 17
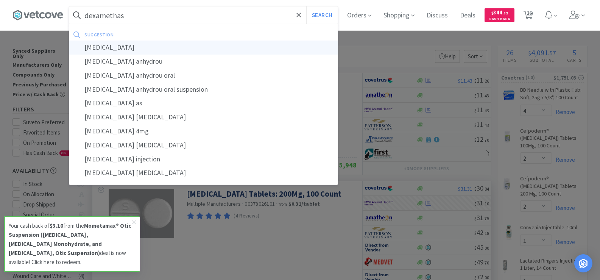
click at [127, 43] on div "[MEDICAL_DATA]" at bounding box center [203, 47] width 268 height 14
type input "[MEDICAL_DATA]"
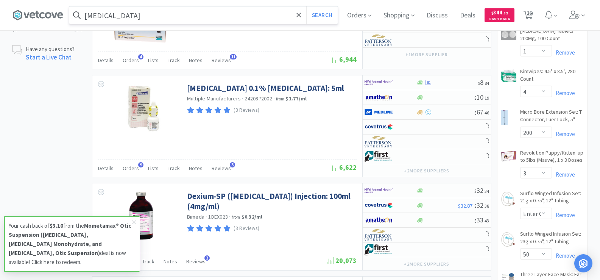
scroll to position [606, 0]
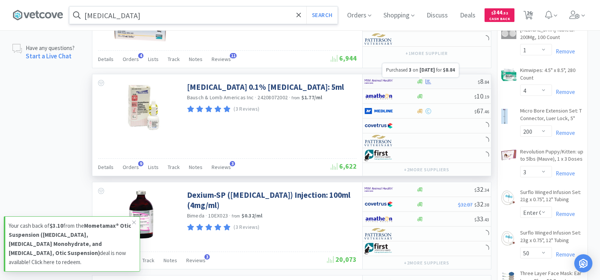
click at [427, 81] on icon at bounding box center [428, 81] width 6 height 5
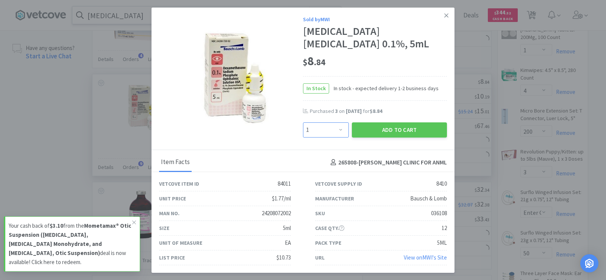
click at [335, 137] on select "Enter Quantity 1 2 3 4 5 6 7 8 9 10 11 12 13 14 15 16 17 18 19 20 Enter Quantity" at bounding box center [326, 129] width 46 height 15
select select "4"
click at [303, 135] on select "Enter Quantity 1 2 3 4 5 6 7 8 9 10 11 12 13 14 15 16 17 18 19 20 Enter Quantity" at bounding box center [326, 129] width 46 height 15
click at [390, 137] on button "Add to Cart" at bounding box center [399, 129] width 95 height 15
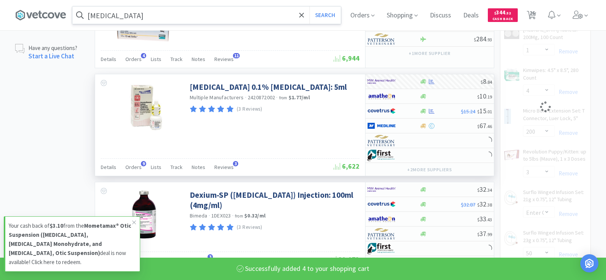
select select "1"
select select "20"
select select "4"
select select "60"
select select "4"
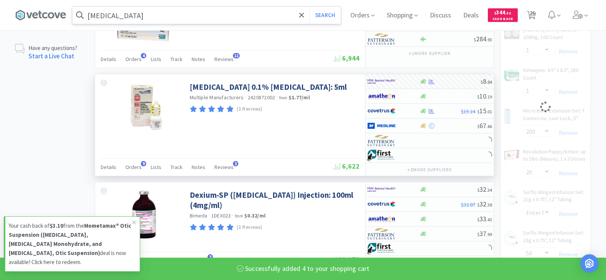
select select "3"
select select "50"
select select "4"
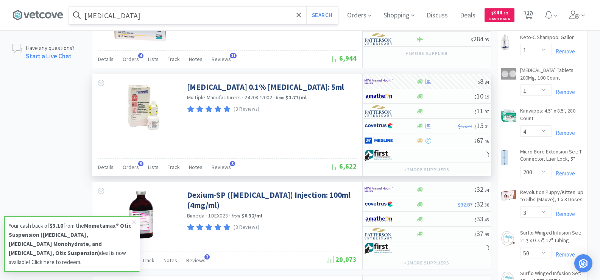
click at [152, 13] on input "[MEDICAL_DATA]" at bounding box center [203, 14] width 268 height 17
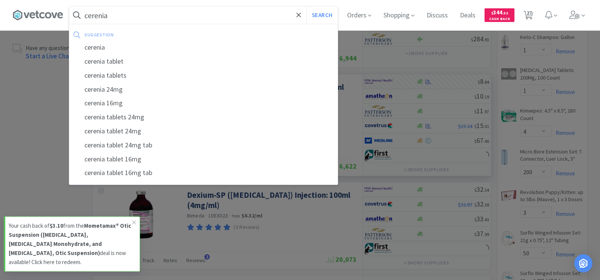
type input "cerenia"
click at [306, 6] on button "Search" at bounding box center [321, 14] width 31 height 17
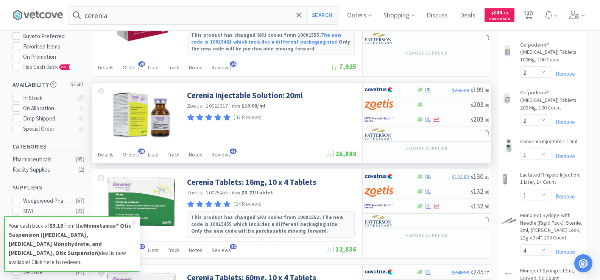
scroll to position [114, 0]
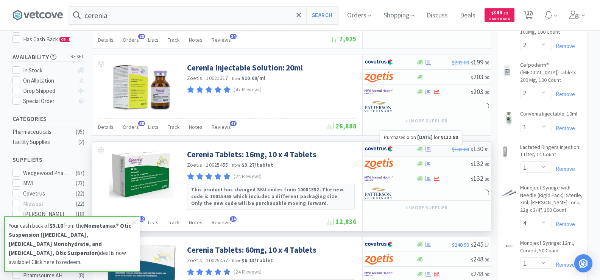
click at [428, 151] on icon at bounding box center [428, 148] width 6 height 5
select select "1"
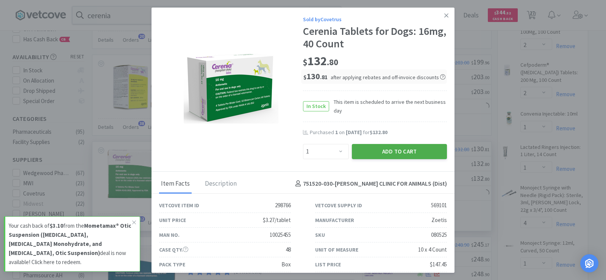
click at [414, 147] on button "Add to Cart" at bounding box center [399, 151] width 95 height 15
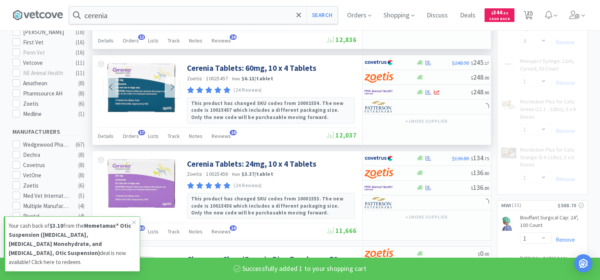
select select "1"
select select "4"
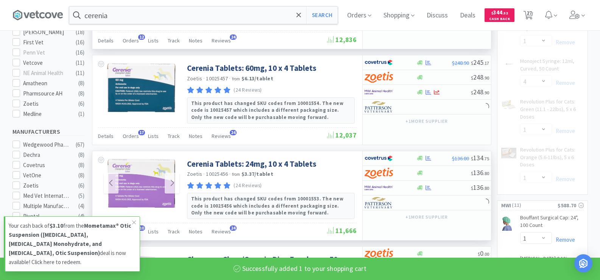
scroll to position [303, 0]
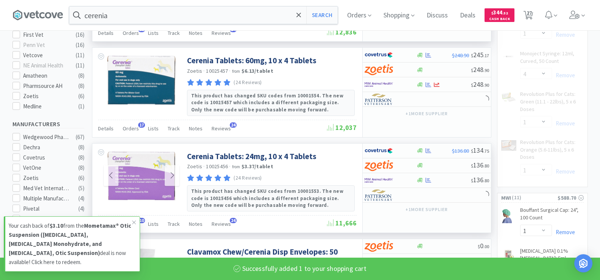
select select "1"
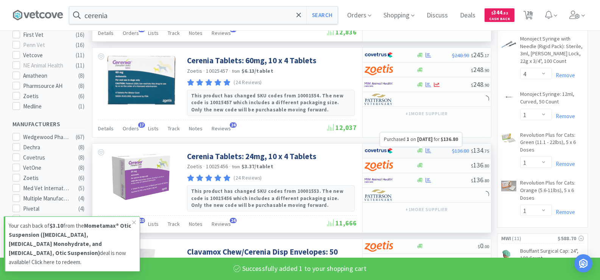
click at [427, 153] on icon at bounding box center [428, 151] width 6 height 6
select select "1"
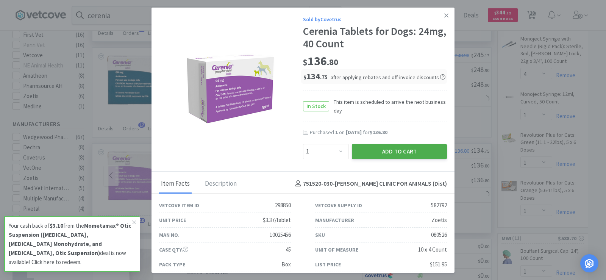
click at [416, 156] on button "Add to Cart" at bounding box center [399, 151] width 95 height 15
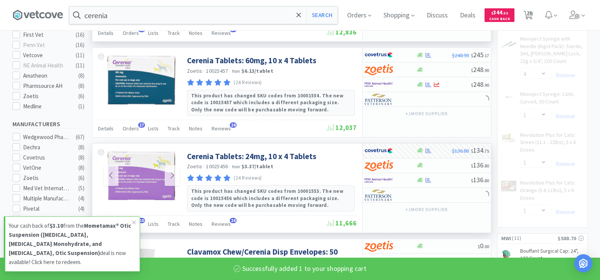
select select "1"
select select "4"
select select "1"
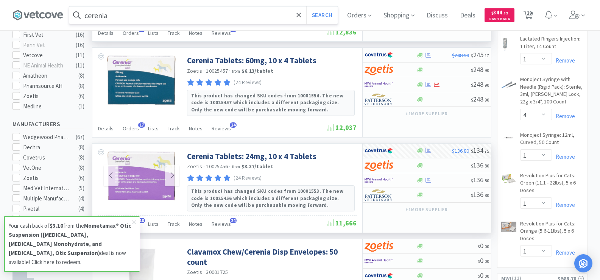
click at [123, 15] on input "cerenia" at bounding box center [203, 14] width 268 height 17
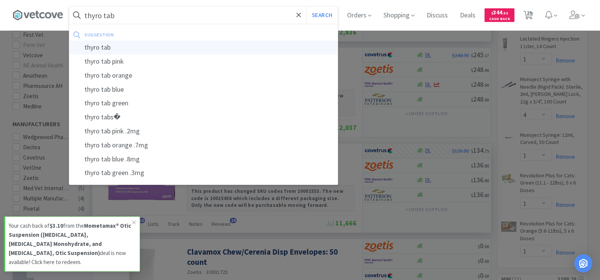
type input "thyro tab"
click at [119, 49] on div "thyro tab" at bounding box center [203, 47] width 268 height 14
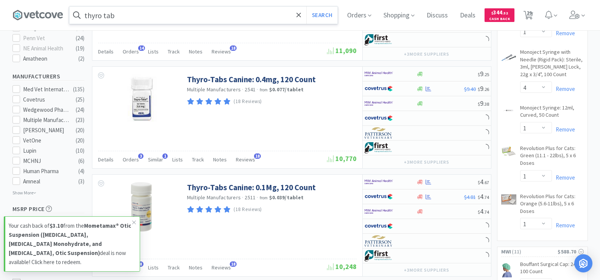
scroll to position [378, 0]
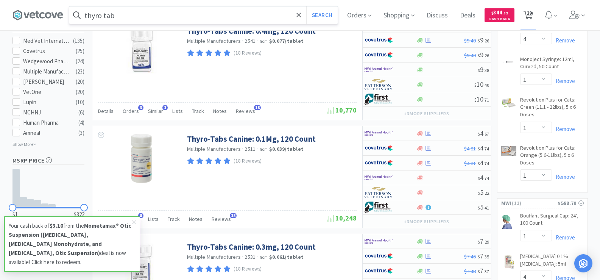
click at [532, 13] on span "29" at bounding box center [528, 13] width 5 height 30
select select "1"
select select "10"
select select "1"
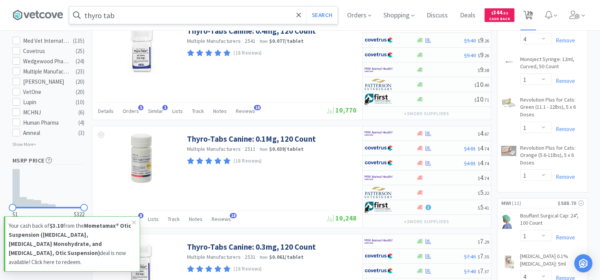
select select "1"
select select "4"
select select "2"
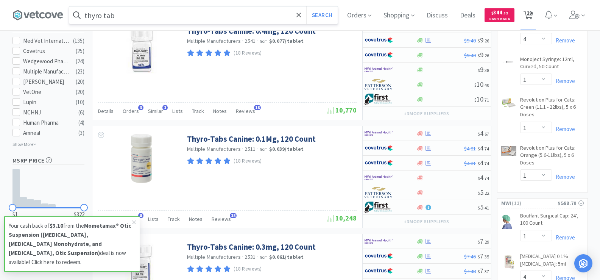
select select "1"
select select "4"
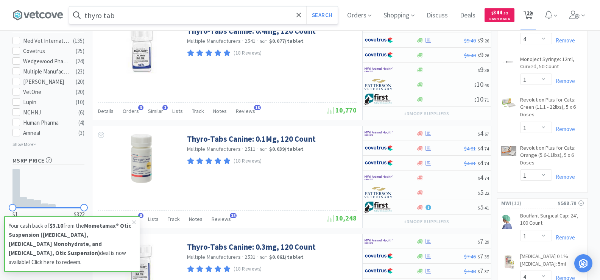
select select "1"
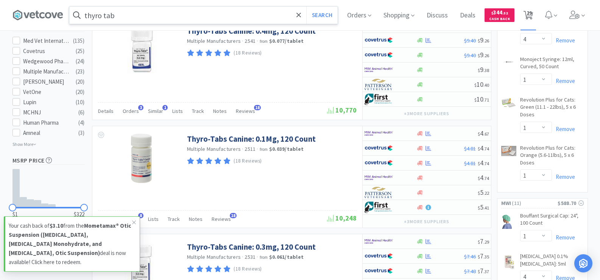
select select "4"
select select "60"
select select "1"
select select "4"
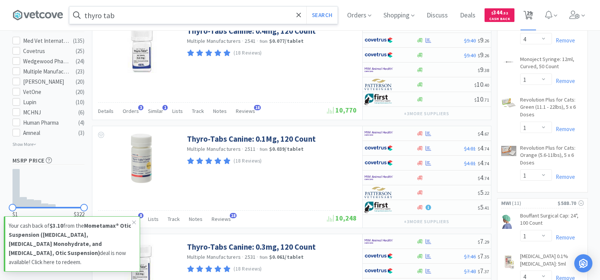
select select "20"
select select "3"
select select "50"
select select "4"
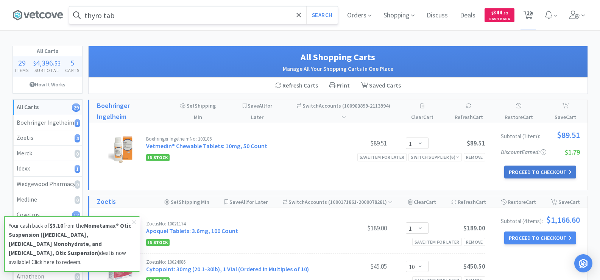
click at [530, 165] on button "Proceed to Checkout" at bounding box center [540, 171] width 72 height 13
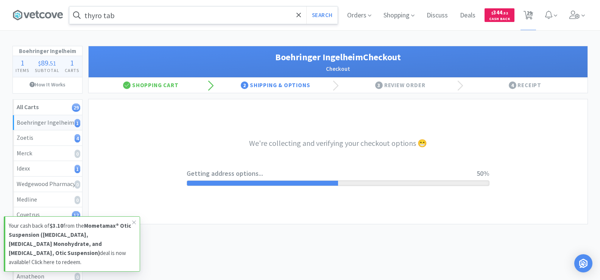
select select "invoice"
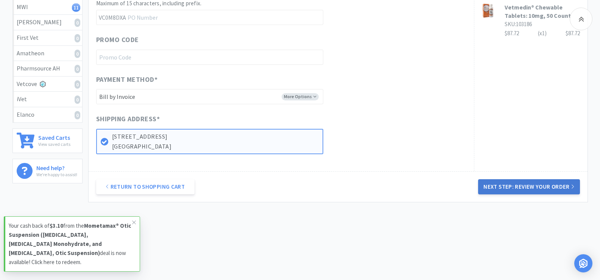
click at [546, 187] on button "Next Step: Review Your Order" at bounding box center [528, 186] width 101 height 15
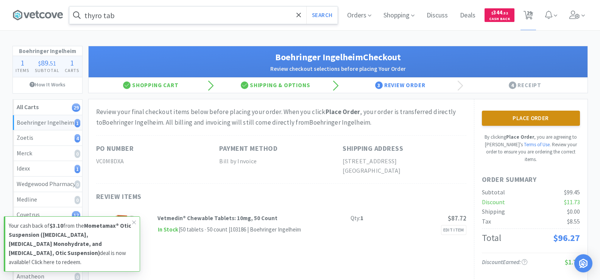
click at [539, 124] on button "Place Order" at bounding box center [531, 118] width 98 height 15
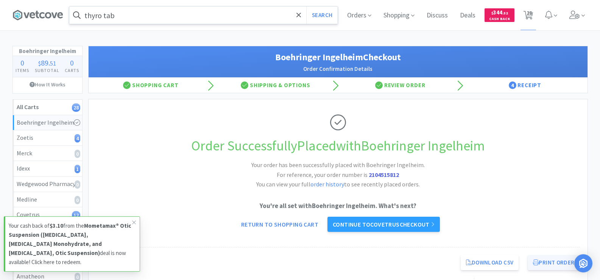
click at [556, 260] on button "Print Order" at bounding box center [554, 262] width 52 height 15
click at [528, 14] on span "28" at bounding box center [528, 13] width 5 height 30
select select "1"
select select "10"
select select "1"
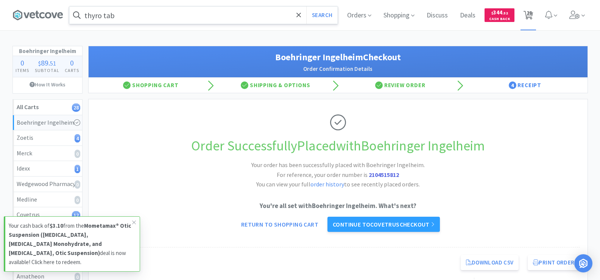
select select "1"
select select "4"
select select "2"
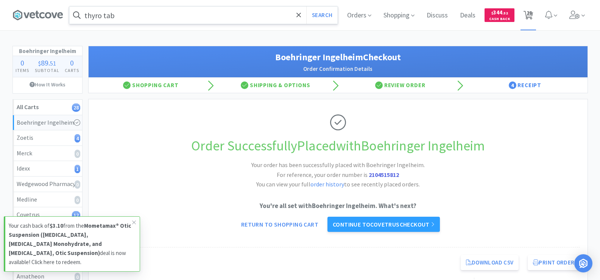
select select "1"
select select "4"
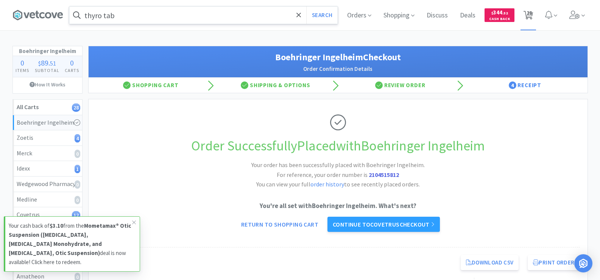
select select "1"
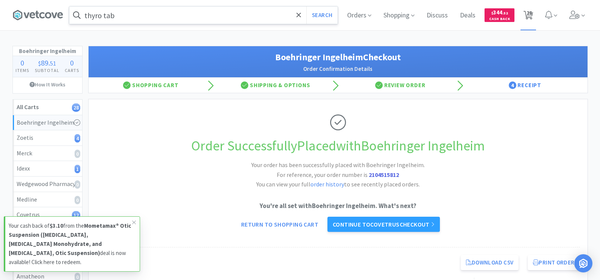
select select "4"
select select "60"
select select "1"
select select "4"
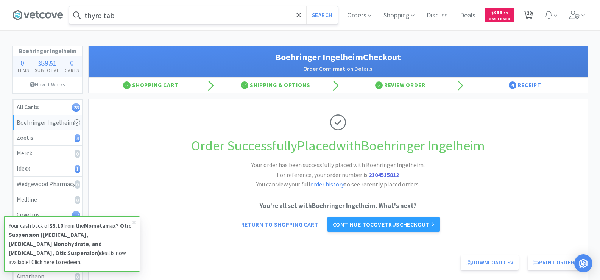
select select "20"
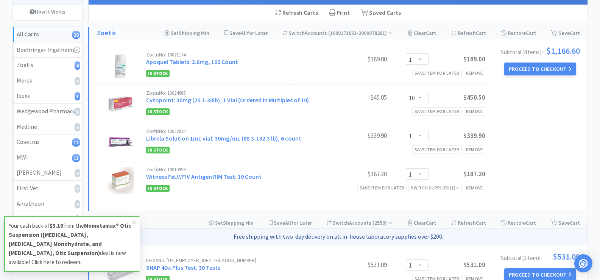
scroll to position [76, 0]
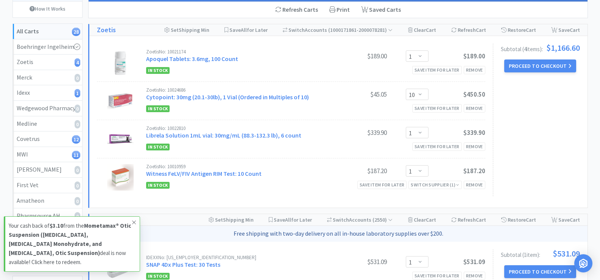
click at [134, 221] on icon at bounding box center [134, 222] width 5 height 6
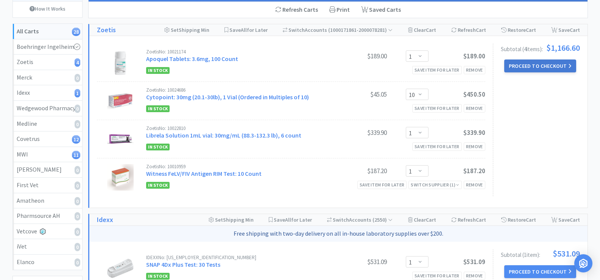
click at [543, 70] on button "Proceed to Checkout" at bounding box center [540, 65] width 72 height 13
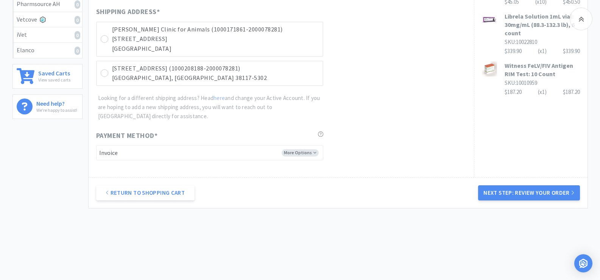
scroll to position [293, 0]
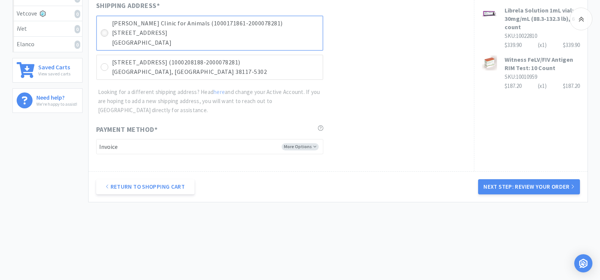
click at [104, 31] on icon at bounding box center [104, 33] width 6 height 6
click at [557, 184] on button "Next Step: Review Your Order" at bounding box center [528, 186] width 101 height 15
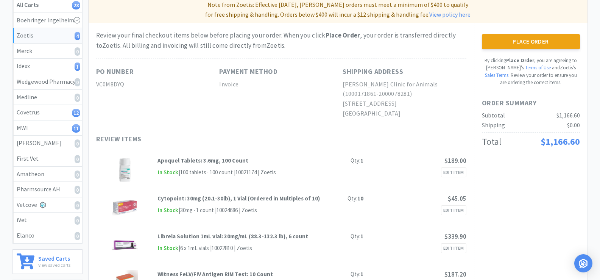
scroll to position [114, 0]
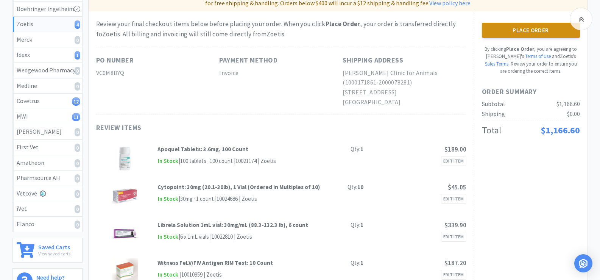
click at [531, 34] on button "Place Order" at bounding box center [531, 30] width 98 height 15
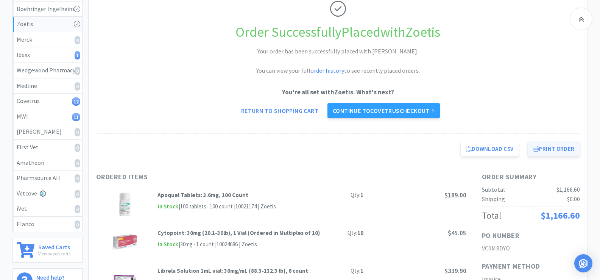
click at [560, 150] on button "Print Order" at bounding box center [554, 148] width 52 height 15
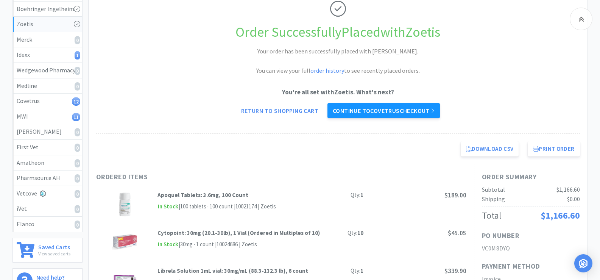
click at [405, 107] on link "Continue to Covetrus checkout" at bounding box center [383, 110] width 112 height 15
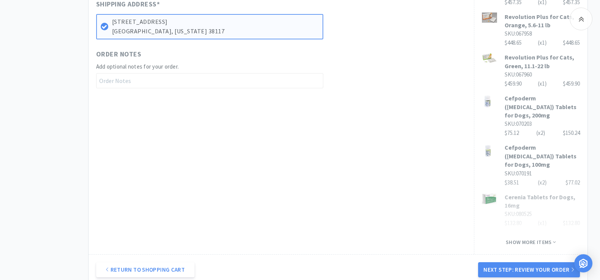
scroll to position [464, 0]
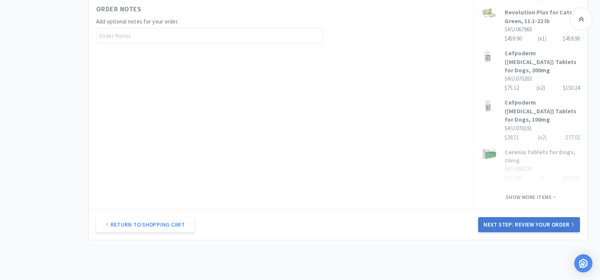
click at [559, 225] on button "Next Step: Review Your Order" at bounding box center [528, 224] width 101 height 15
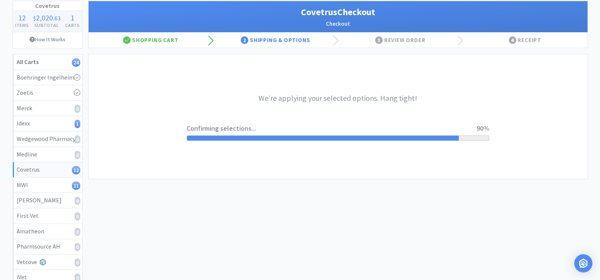
scroll to position [0, 0]
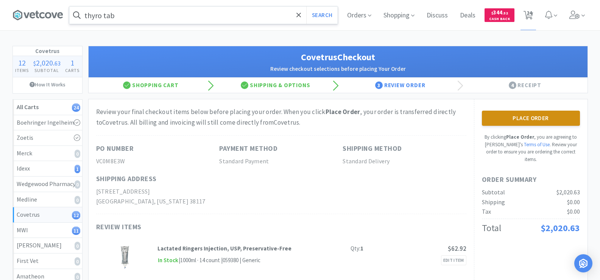
click at [536, 117] on button "Place Order" at bounding box center [531, 118] width 98 height 15
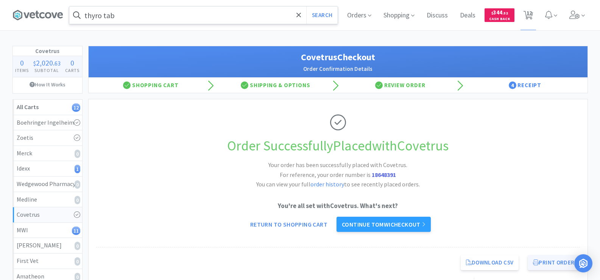
click at [557, 264] on button "Print Order" at bounding box center [554, 262] width 52 height 15
click at [405, 225] on link "Continue to MWI checkout" at bounding box center [383, 223] width 94 height 15
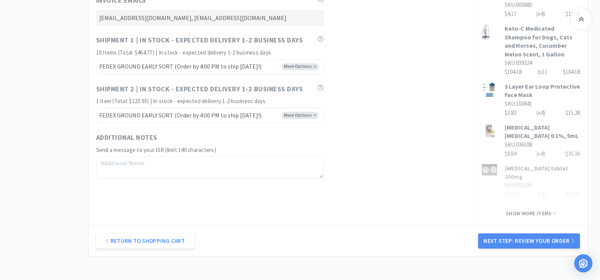
scroll to position [454, 0]
click at [536, 243] on button "Next Step: Review Your Order" at bounding box center [528, 240] width 101 height 15
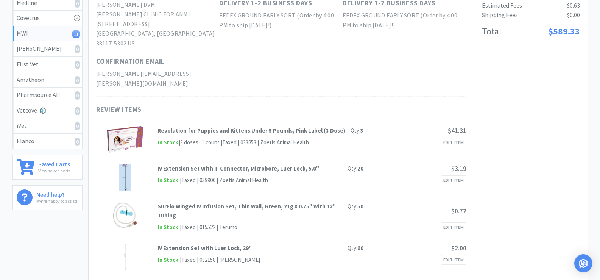
scroll to position [0, 0]
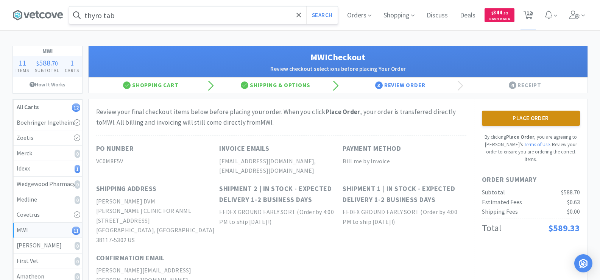
click at [517, 115] on button "Place Order" at bounding box center [531, 118] width 98 height 15
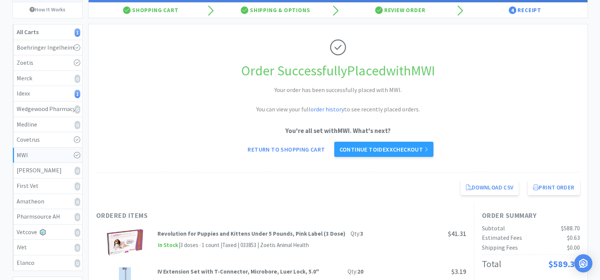
scroll to position [76, 0]
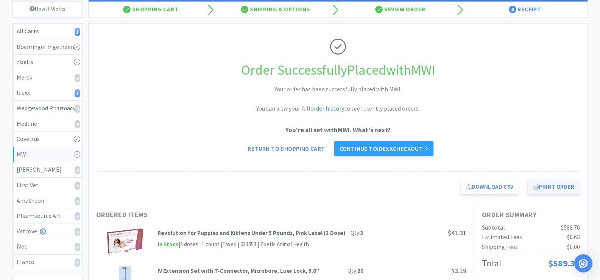
click at [551, 188] on button "Print Order" at bounding box center [554, 186] width 52 height 15
click at [391, 150] on link "Continue to Idexx checkout" at bounding box center [383, 148] width 99 height 15
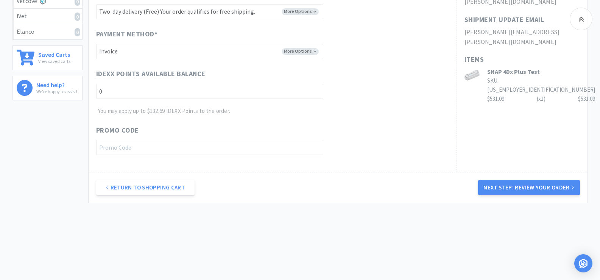
scroll to position [307, 0]
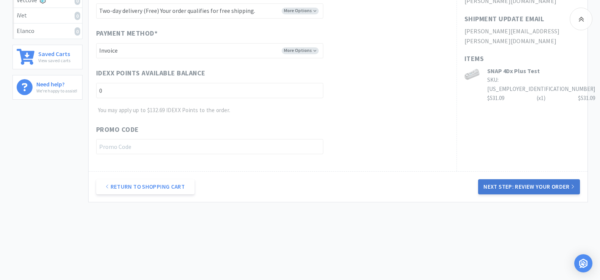
click at [543, 189] on button "Next Step: Review Your Order" at bounding box center [528, 186] width 101 height 15
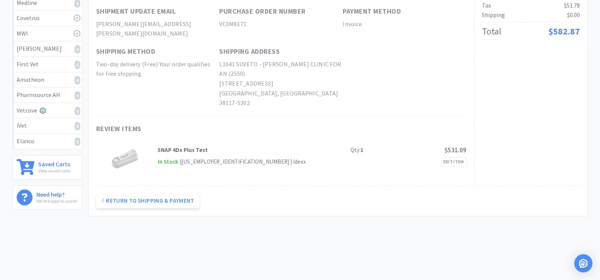
scroll to position [0, 0]
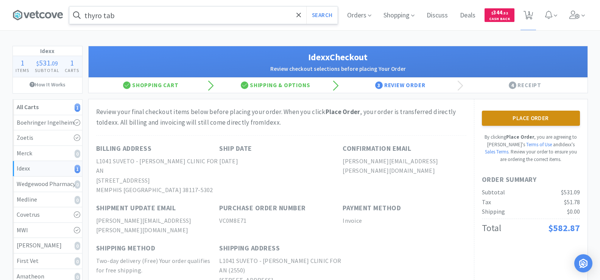
click at [536, 115] on button "Place Order" at bounding box center [531, 118] width 98 height 15
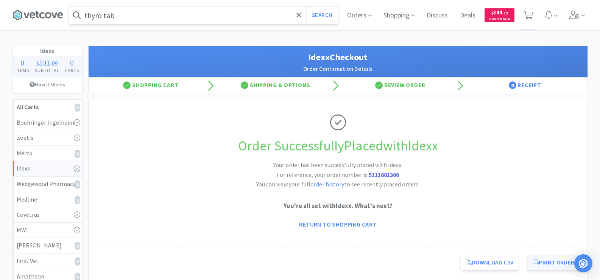
click at [544, 261] on button "Print Order" at bounding box center [554, 262] width 52 height 15
click at [142, 18] on input "thyro tab" at bounding box center [203, 14] width 268 height 17
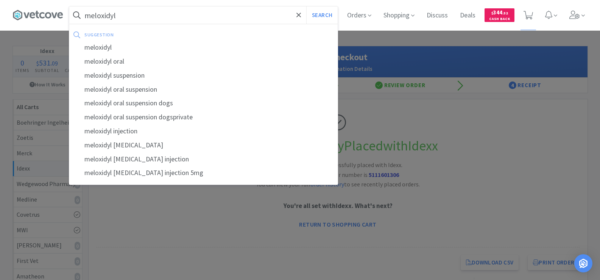
click at [306, 6] on button "Search" at bounding box center [321, 14] width 31 height 17
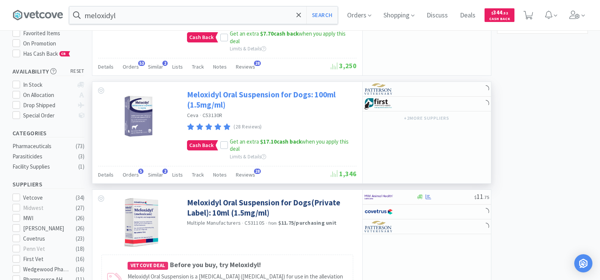
scroll to position [114, 0]
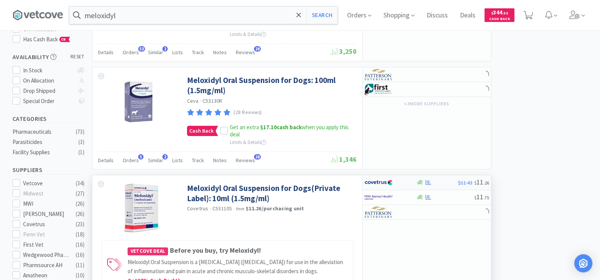
click at [423, 183] on div at bounding box center [420, 182] width 8 height 6
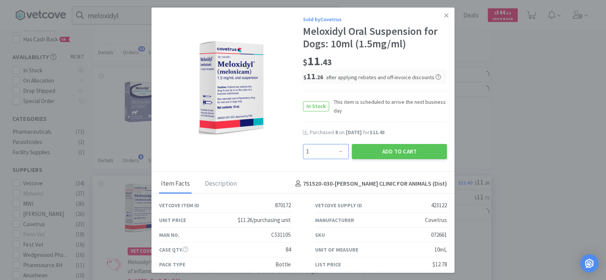
click at [328, 157] on select "Enter Quantity 1 2 3 4 5 6 7 8 9 10 11 12 13 14 15 16 17 18 19 20 Enter Quantity" at bounding box center [326, 151] width 46 height 15
click at [303, 144] on select "Enter Quantity 1 2 3 4 5 6 7 8 9 10 11 12 13 14 15 16 17 18 19 20 Enter Quantity" at bounding box center [326, 151] width 46 height 15
click at [383, 151] on button "Add to Cart" at bounding box center [399, 151] width 95 height 15
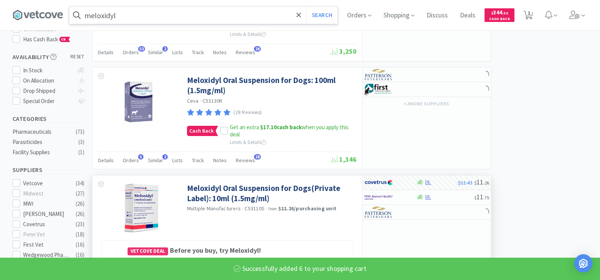
click at [134, 18] on input "meloxidyl" at bounding box center [203, 14] width 268 height 17
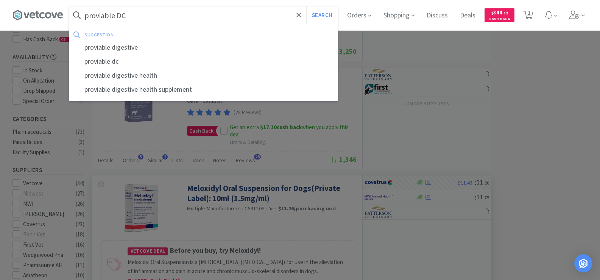
click at [306, 6] on button "Search" at bounding box center [321, 14] width 31 height 17
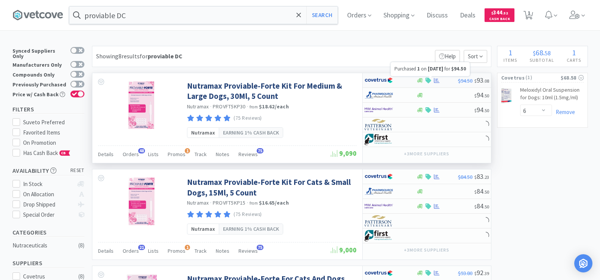
click at [436, 79] on icon at bounding box center [437, 81] width 6 height 6
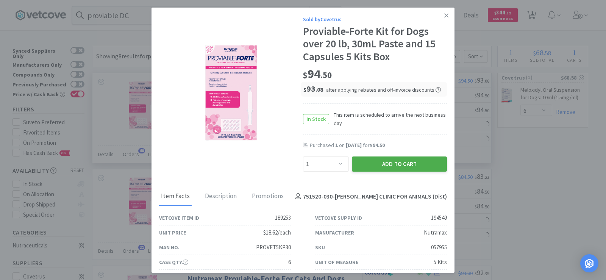
click at [399, 166] on button "Add to Cart" at bounding box center [399, 163] width 95 height 15
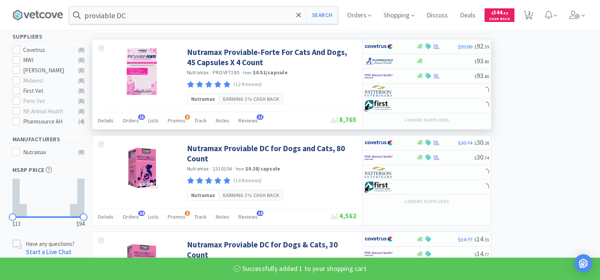
scroll to position [227, 0]
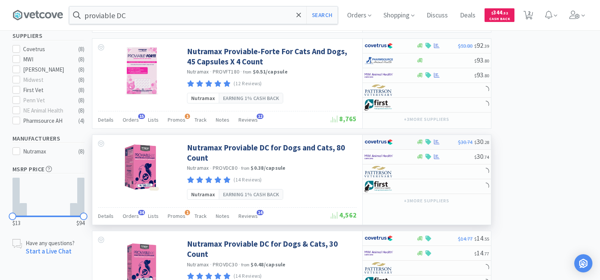
click at [435, 140] on icon at bounding box center [437, 142] width 6 height 6
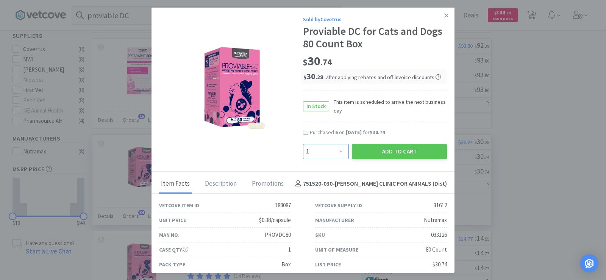
click at [340, 150] on select "Enter Quantity 1 2 3 4 5 6 7 8 9 10 11 12 13 14 15 16 17 18 19 20 Enter Quantity" at bounding box center [326, 151] width 46 height 15
click at [303, 144] on select "Enter Quantity 1 2 3 4 5 6 7 8 9 10 11 12 13 14 15 16 17 18 19 20 Enter Quantity" at bounding box center [326, 151] width 46 height 15
click at [388, 151] on button "Add to Cart" at bounding box center [399, 151] width 95 height 15
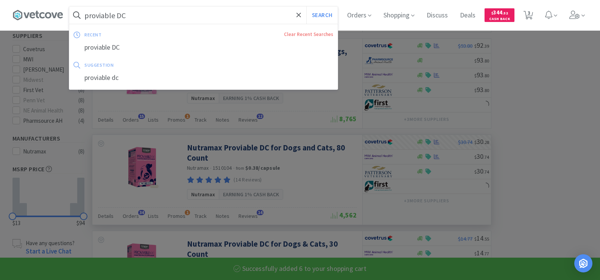
click at [144, 18] on input "proviable DC" at bounding box center [203, 14] width 268 height 17
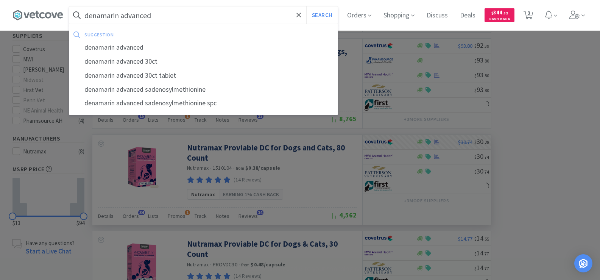
click at [306, 6] on button "Search" at bounding box center [321, 14] width 31 height 17
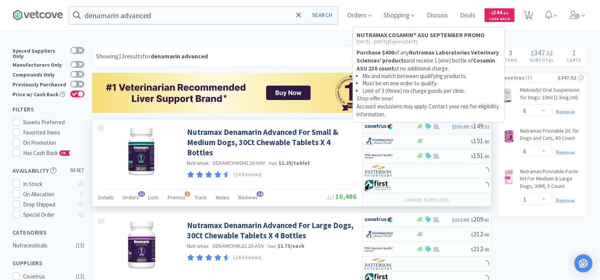
click at [431, 125] on icon at bounding box center [428, 126] width 6 height 6
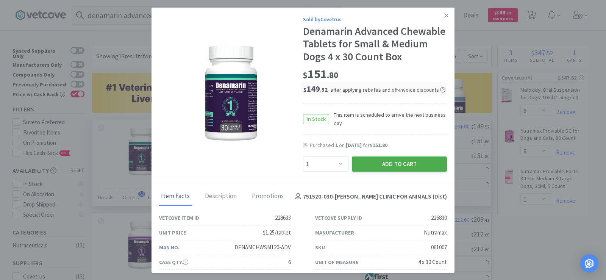
click at [396, 166] on button "Add to Cart" at bounding box center [399, 163] width 95 height 15
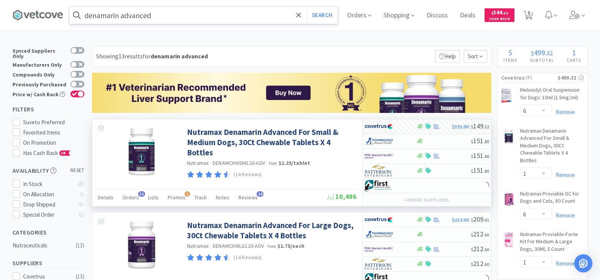
click at [170, 16] on input "denamarin advanced" at bounding box center [203, 14] width 268 height 17
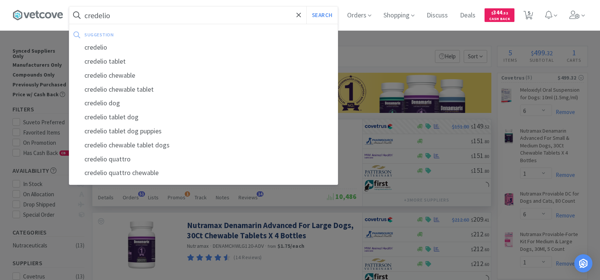
click at [306, 6] on button "Search" at bounding box center [321, 14] width 31 height 17
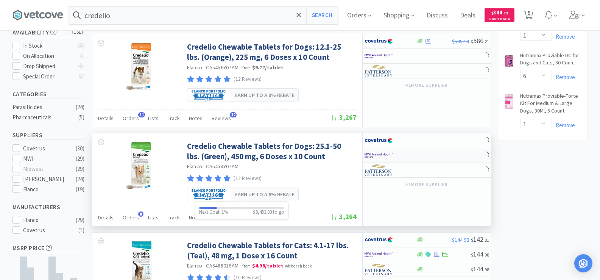
scroll to position [151, 0]
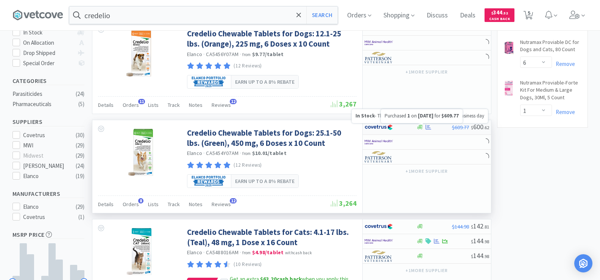
click at [430, 127] on icon at bounding box center [428, 127] width 6 height 6
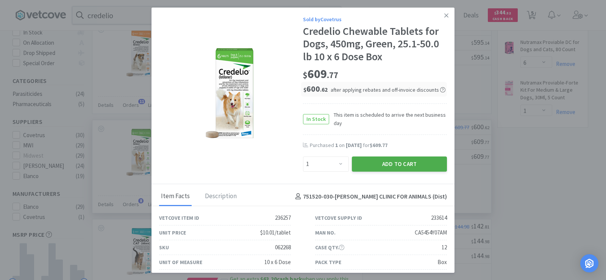
click at [404, 167] on button "Add to Cart" at bounding box center [399, 163] width 95 height 15
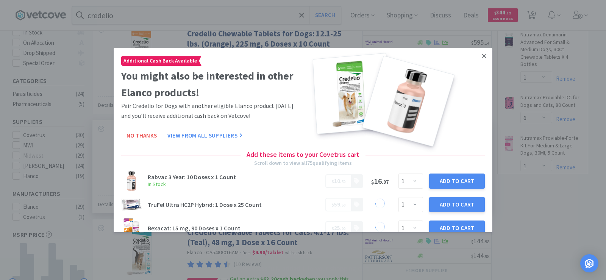
click at [481, 58] on link at bounding box center [483, 56] width 13 height 16
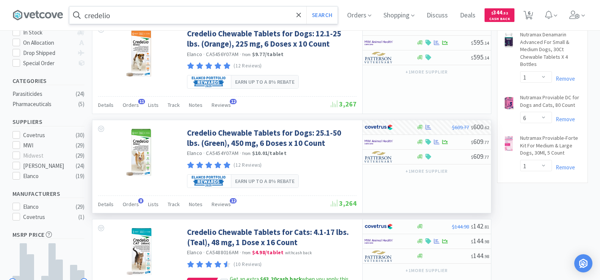
click at [175, 15] on input "credelio" at bounding box center [203, 14] width 268 height 17
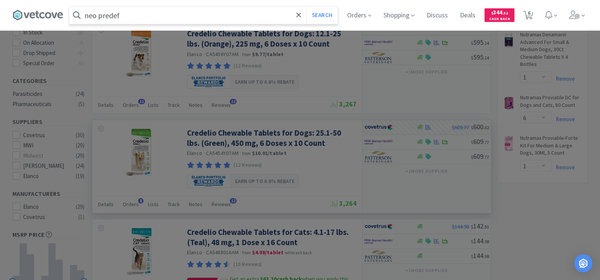
click at [306, 6] on button "Search" at bounding box center [321, 14] width 31 height 17
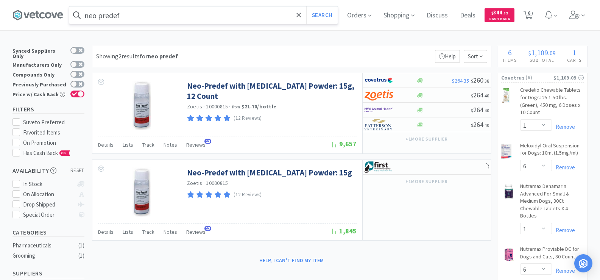
click at [129, 17] on input "neo predef" at bounding box center [203, 14] width 268 height 17
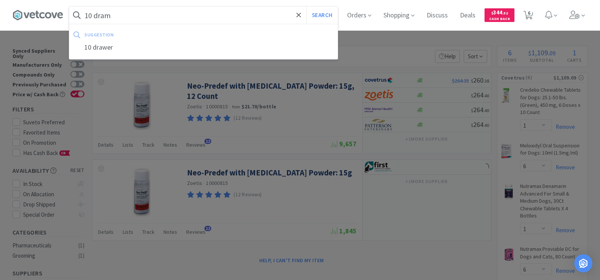
click at [306, 6] on button "Search" at bounding box center [321, 14] width 31 height 17
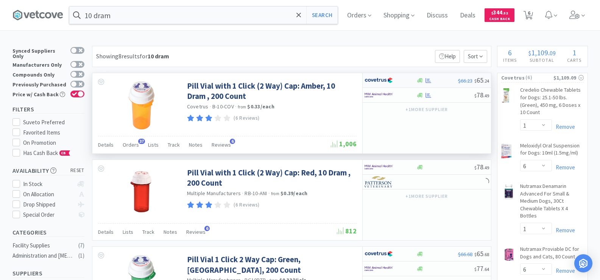
click at [423, 80] on div at bounding box center [420, 81] width 8 height 6
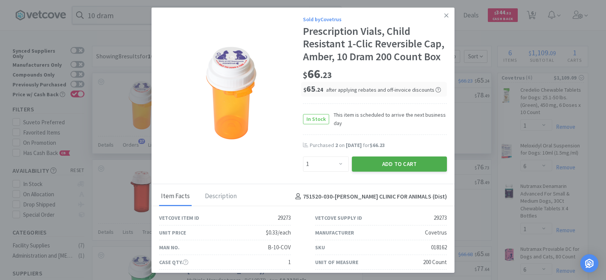
click at [400, 171] on button "Add to Cart" at bounding box center [399, 163] width 95 height 15
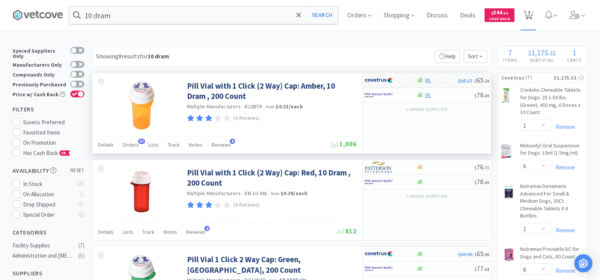
click at [533, 11] on icon at bounding box center [527, 15] width 9 height 8
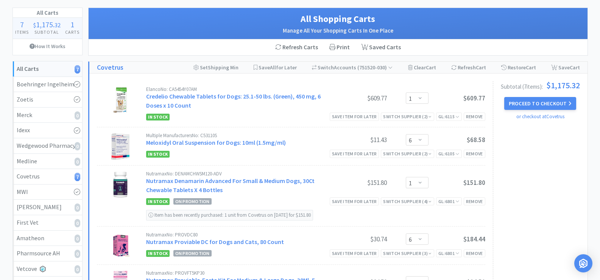
scroll to position [38, 0]
click at [532, 106] on button "Proceed to Checkout" at bounding box center [540, 103] width 72 height 13
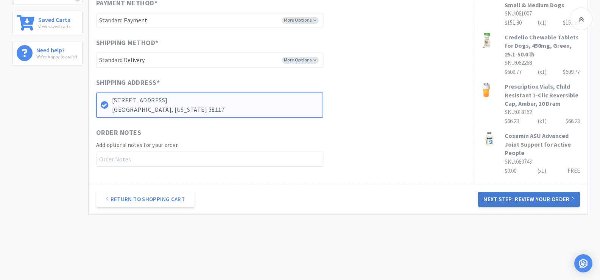
click at [541, 198] on button "Next Step: Review Your Order" at bounding box center [528, 199] width 101 height 15
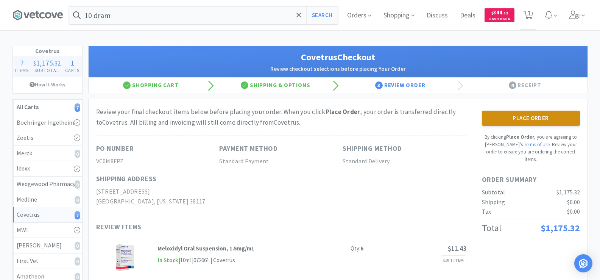
click at [555, 120] on button "Place Order" at bounding box center [531, 118] width 98 height 15
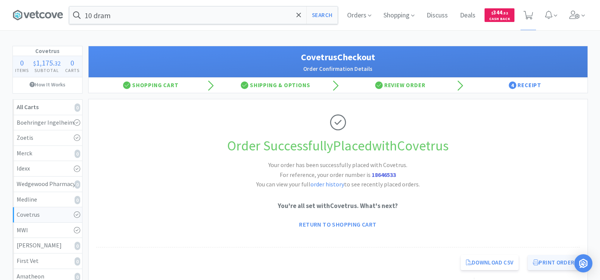
click at [558, 260] on button "Print Order" at bounding box center [554, 262] width 52 height 15
click at [117, 20] on input "10 dram" at bounding box center [203, 14] width 268 height 17
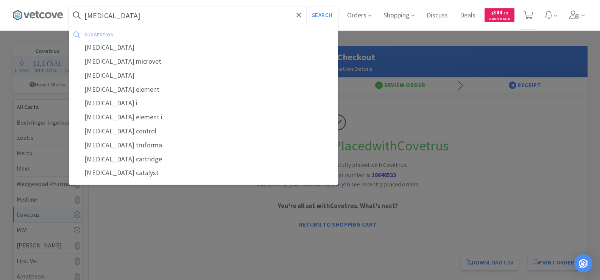
click at [306, 6] on button "Search" at bounding box center [321, 14] width 31 height 17
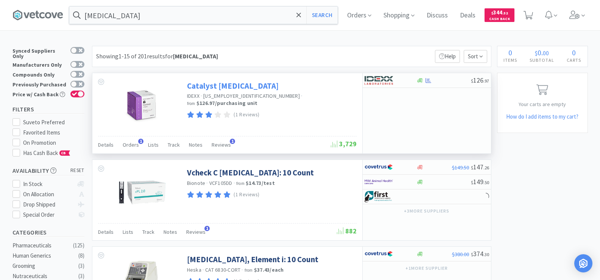
click at [205, 90] on link "Catalyst [MEDICAL_DATA]" at bounding box center [233, 86] width 92 height 10
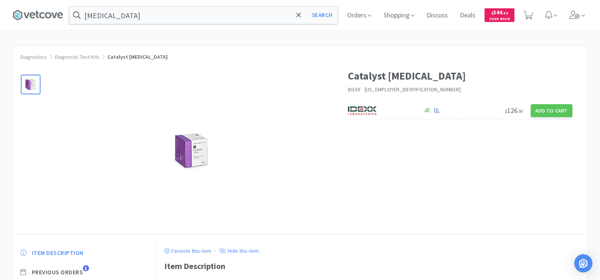
click at [197, 156] on img at bounding box center [191, 150] width 57 height 57
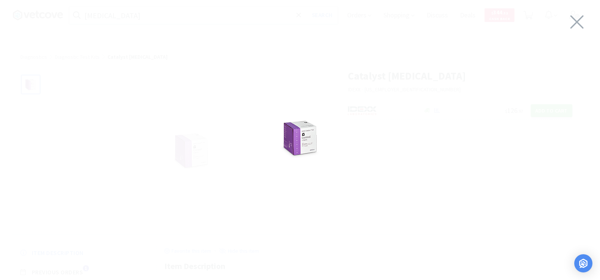
click at [294, 134] on img at bounding box center [300, 138] width 57 height 57
click at [579, 18] on icon at bounding box center [577, 21] width 16 height 21
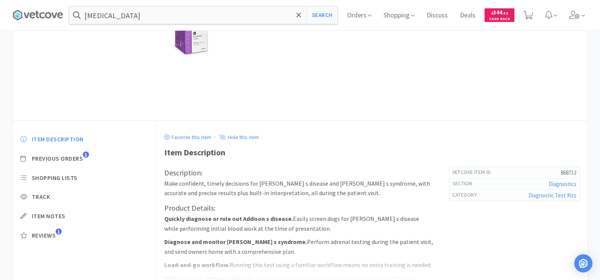
scroll to position [182, 0]
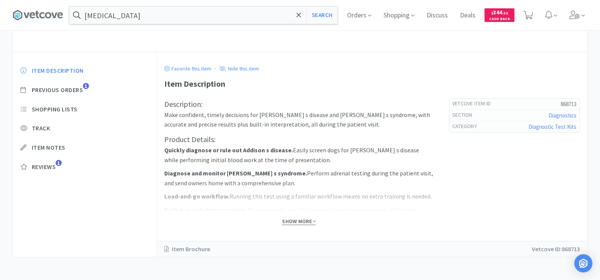
click at [299, 224] on span "Show More" at bounding box center [299, 221] width 34 height 7
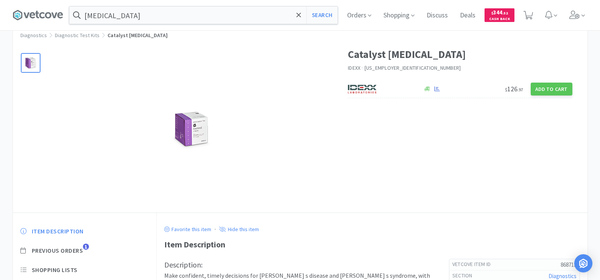
scroll to position [0, 0]
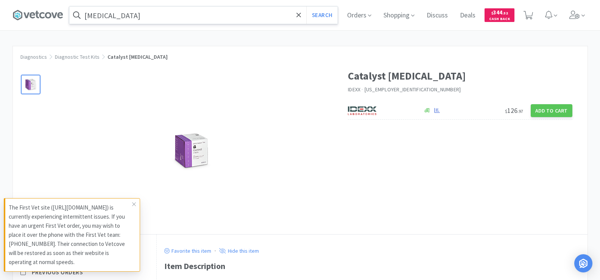
click at [135, 14] on input "[MEDICAL_DATA]" at bounding box center [203, 14] width 268 height 17
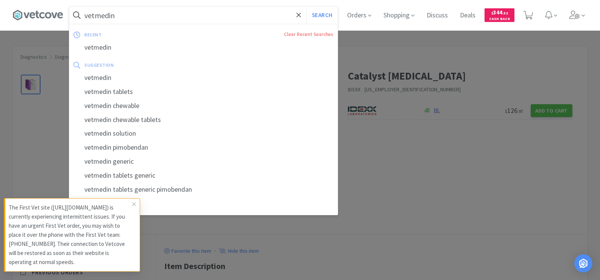
click at [306, 6] on button "Search" at bounding box center [321, 14] width 31 height 17
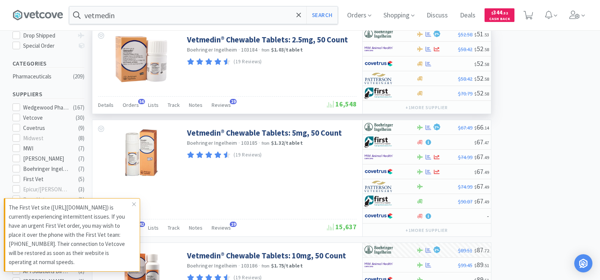
scroll to position [265, 0]
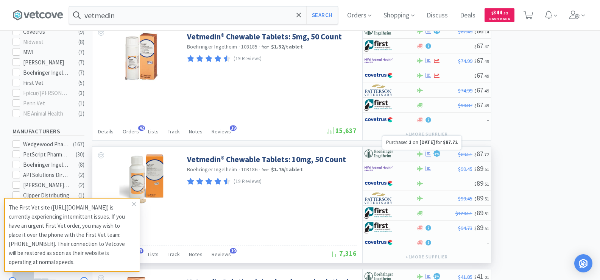
click at [428, 153] on icon at bounding box center [428, 154] width 6 height 6
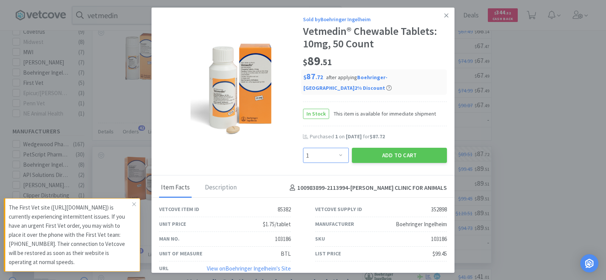
click at [318, 155] on select "Enter Quantity 1 2 3 4 5 6 7 8 9 10 11 12 13 14 15 16 17 18 19 20 Enter Quantity" at bounding box center [326, 155] width 46 height 15
click at [303, 148] on select "Enter Quantity 1 2 3 4 5 6 7 8 9 10 11 12 13 14 15 16 17 18 19 20 Enter Quantity" at bounding box center [326, 155] width 46 height 15
click at [403, 154] on button "Add to Cart" at bounding box center [399, 155] width 95 height 15
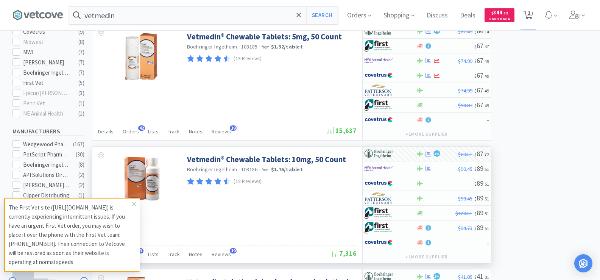
click at [533, 14] on icon at bounding box center [527, 15] width 9 height 8
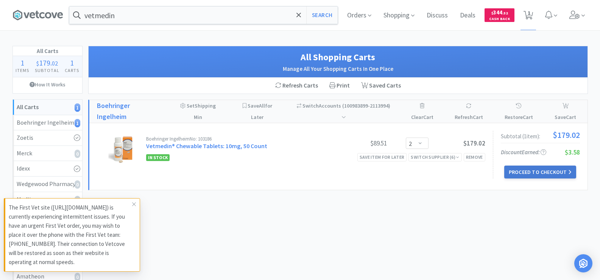
click at [536, 165] on button "Proceed to Checkout" at bounding box center [540, 171] width 72 height 13
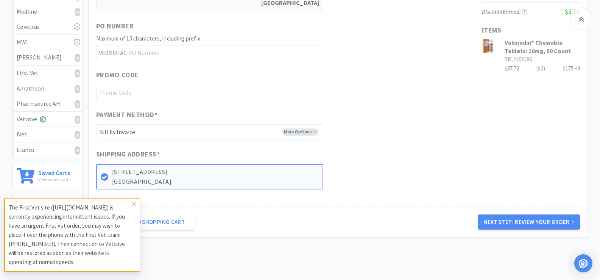
scroll to position [223, 0]
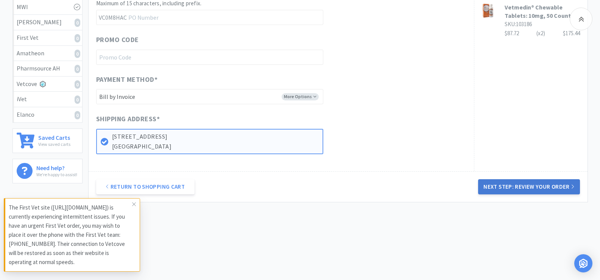
click at [534, 189] on button "Next Step: Review Your Order" at bounding box center [528, 186] width 101 height 15
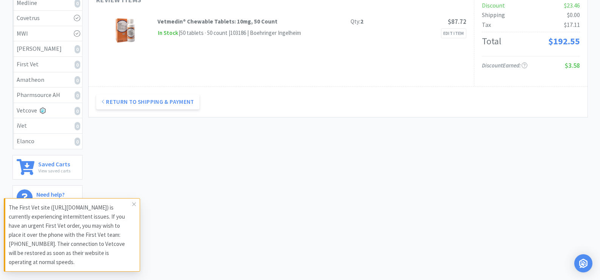
scroll to position [0, 0]
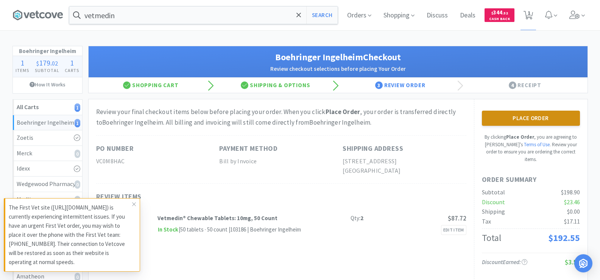
click at [544, 115] on button "Place Order" at bounding box center [531, 118] width 98 height 15
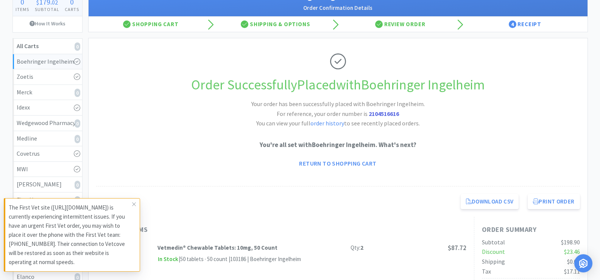
scroll to position [76, 0]
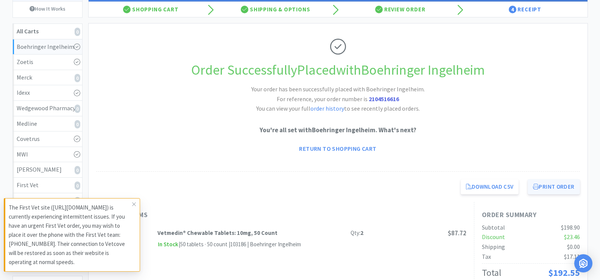
click at [548, 190] on button "Print Order" at bounding box center [554, 186] width 52 height 15
